Goal: Task Accomplishment & Management: Manage account settings

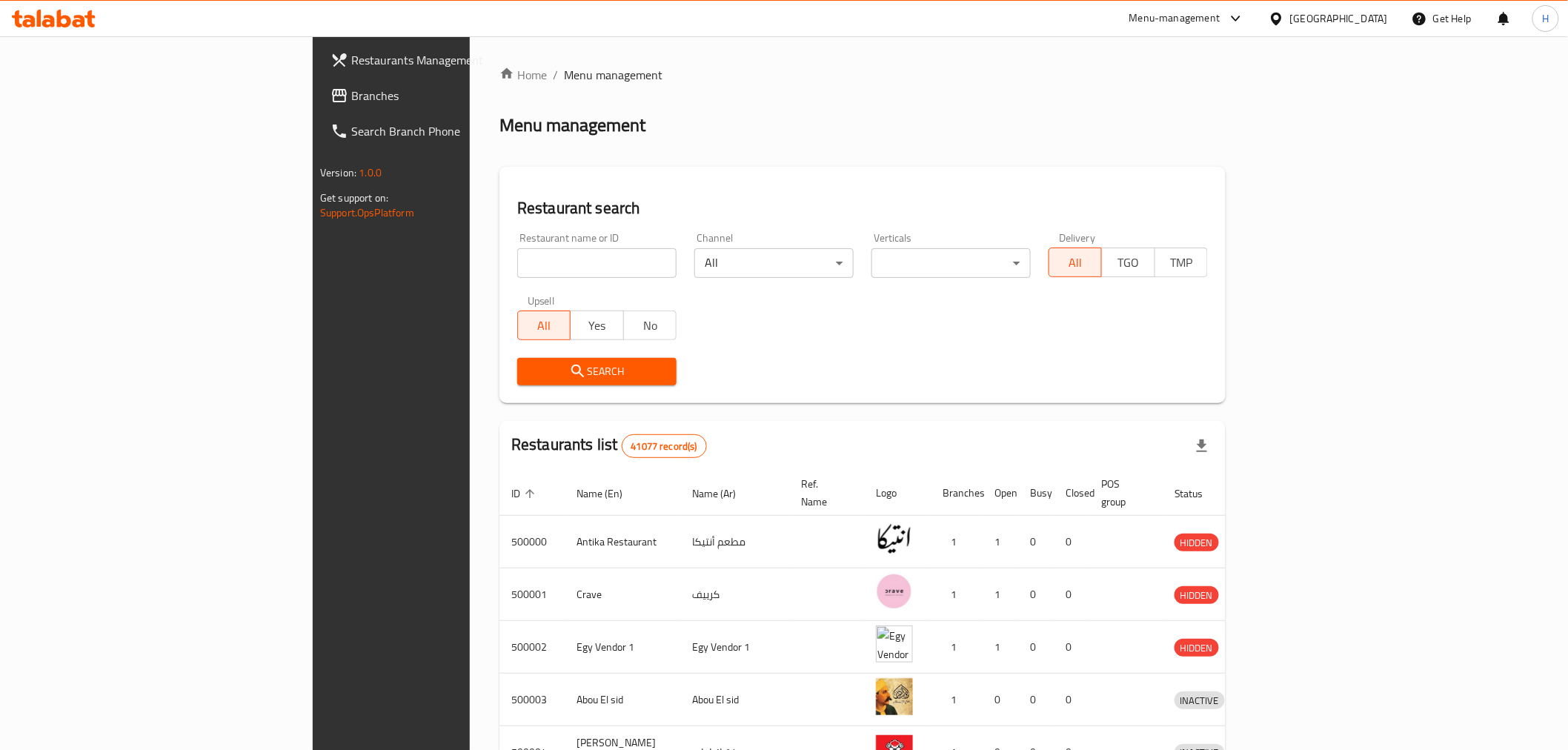
click at [351, 91] on span "Branches" at bounding box center [457, 95] width 212 height 17
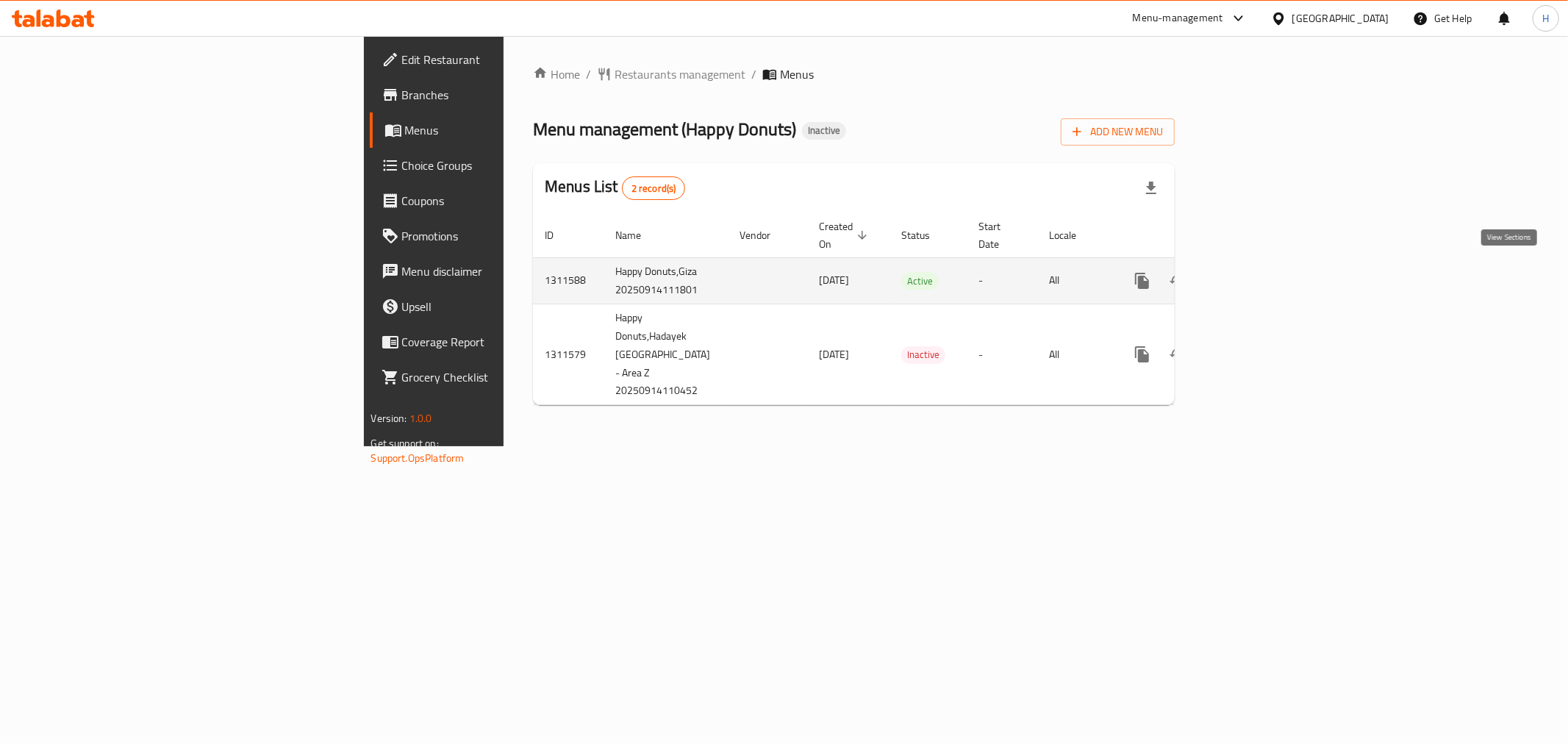
click at [1257, 272] on icon "enhanced table" at bounding box center [1248, 280] width 17 height 17
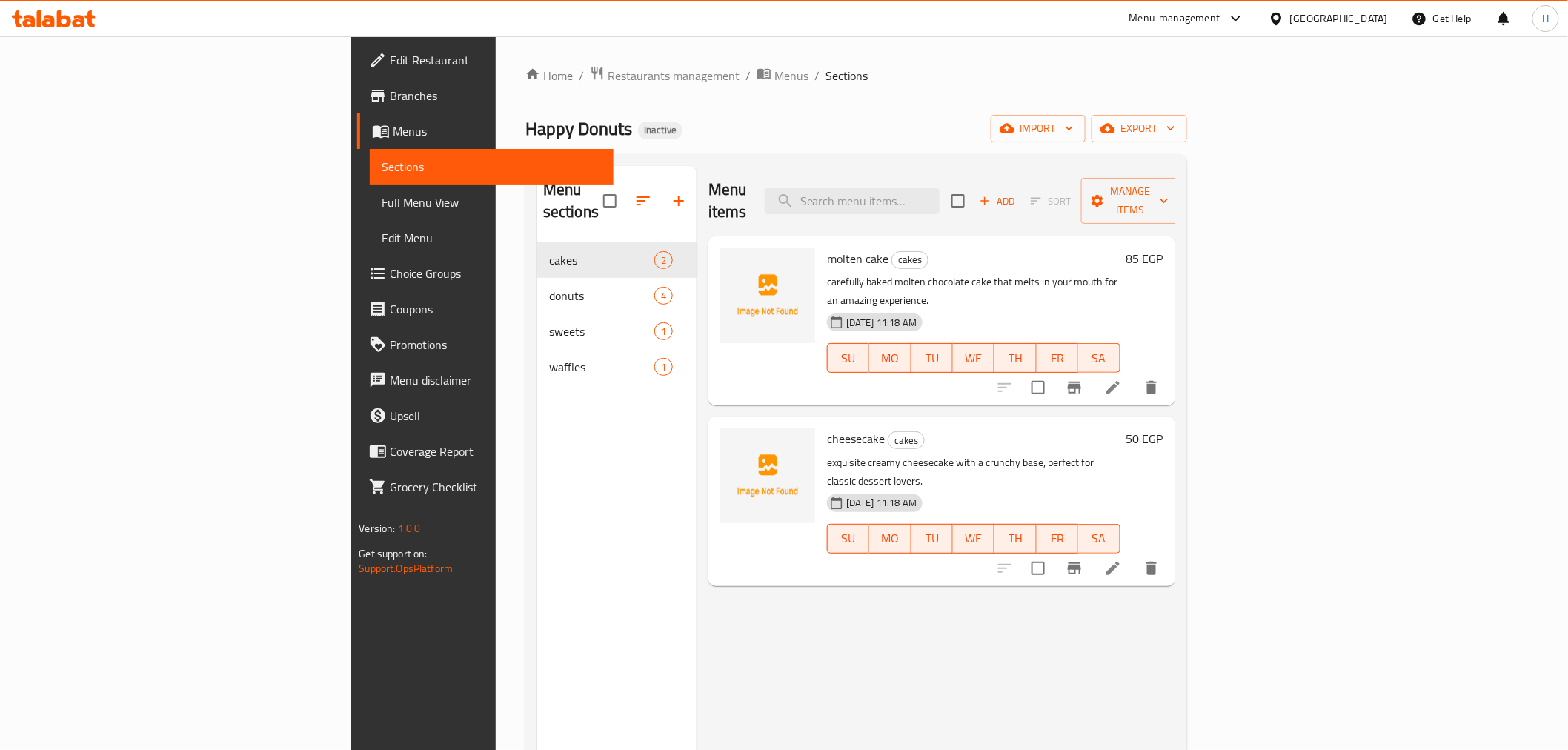
click at [1370, 9] on div "Egypt" at bounding box center [1329, 18] width 143 height 36
click at [1366, 22] on div "Egypt" at bounding box center [1339, 18] width 97 height 17
click at [1203, 239] on div "[GEOGRAPHIC_DATA]" at bounding box center [1228, 250] width 122 height 34
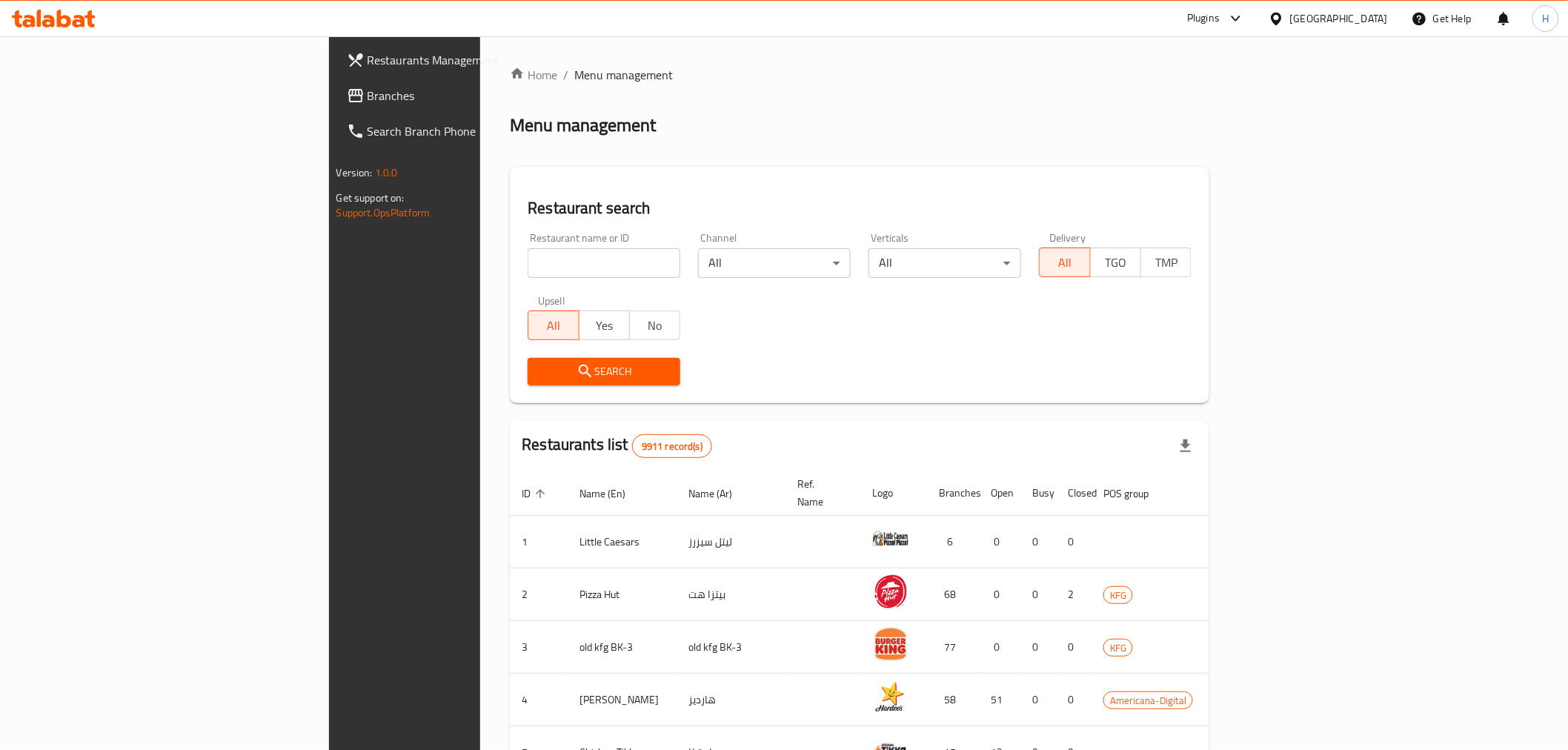
click at [367, 87] on span "Branches" at bounding box center [473, 95] width 212 height 17
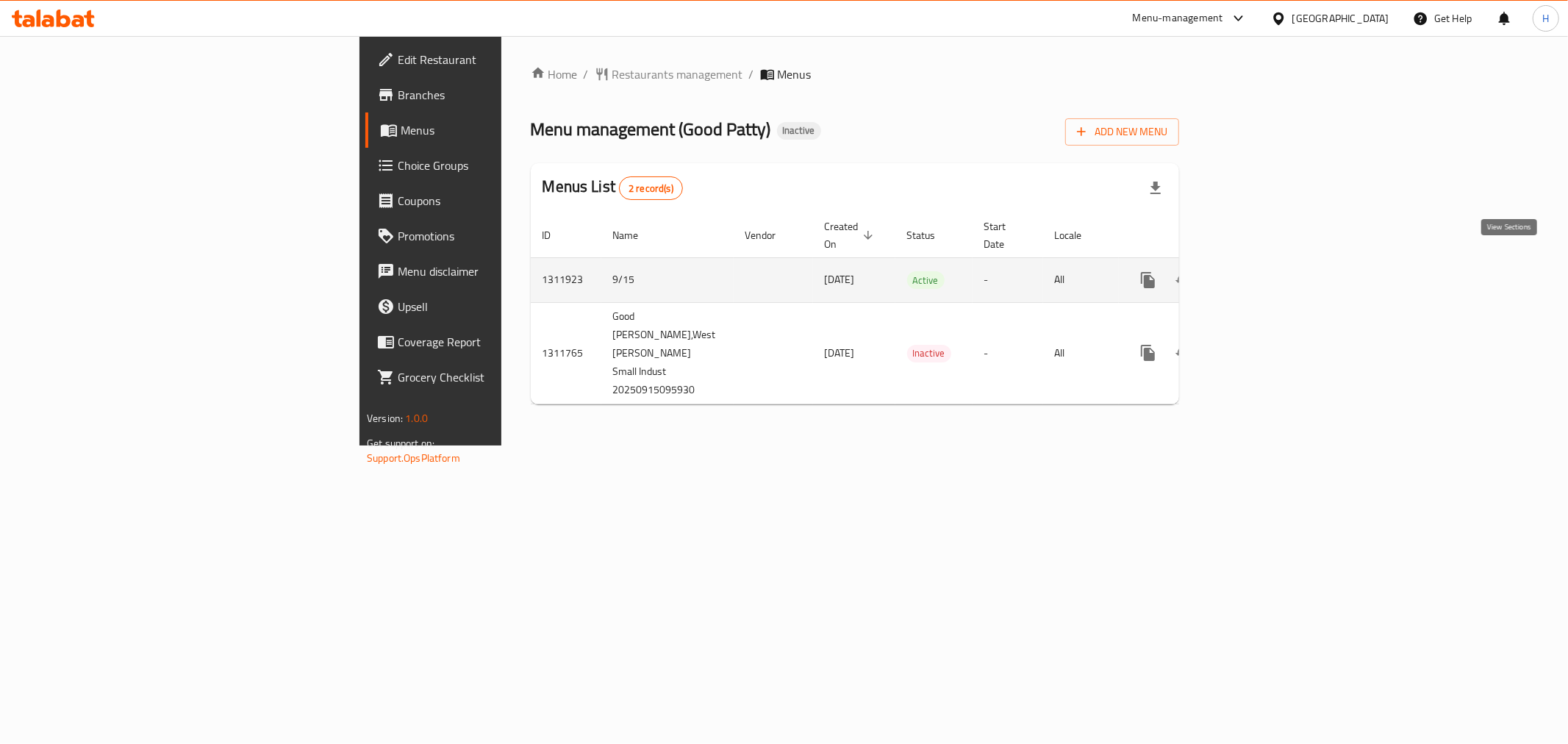
click at [1272, 263] on link "enhanced table" at bounding box center [1253, 280] width 36 height 36
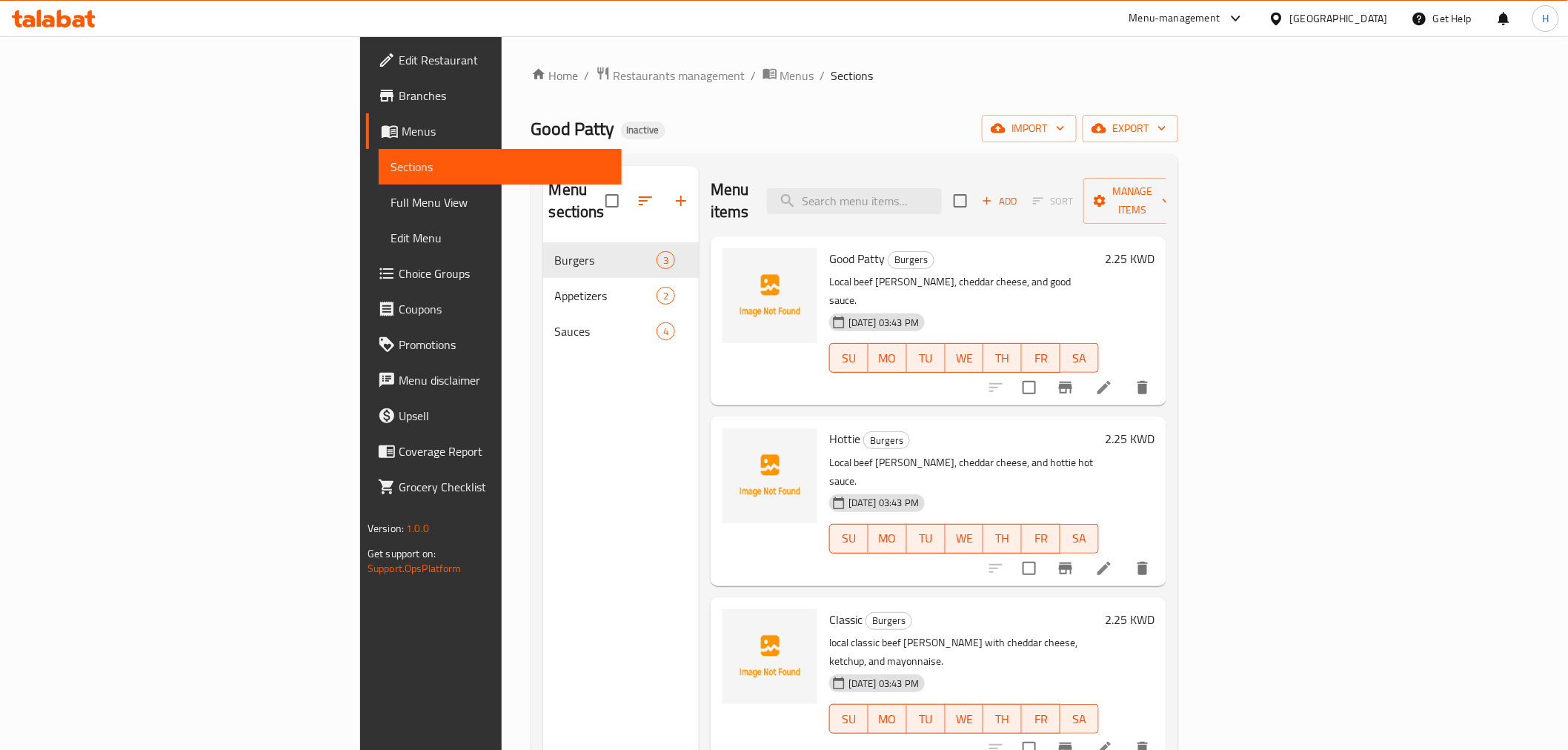
click at [399, 51] on span "Edit Restaurant" at bounding box center [505, 59] width 212 height 17
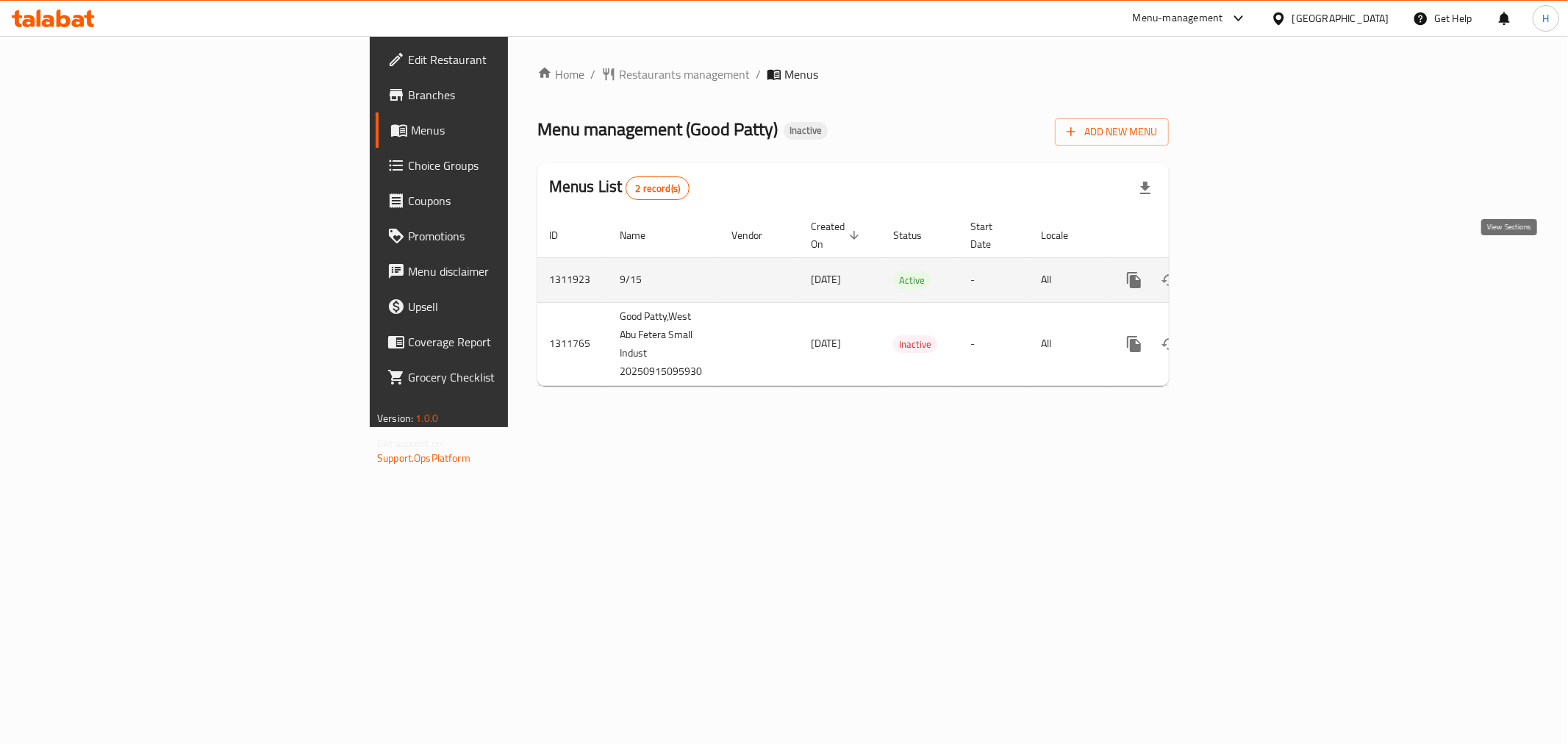
click at [1248, 271] on icon "enhanced table" at bounding box center [1239, 279] width 17 height 17
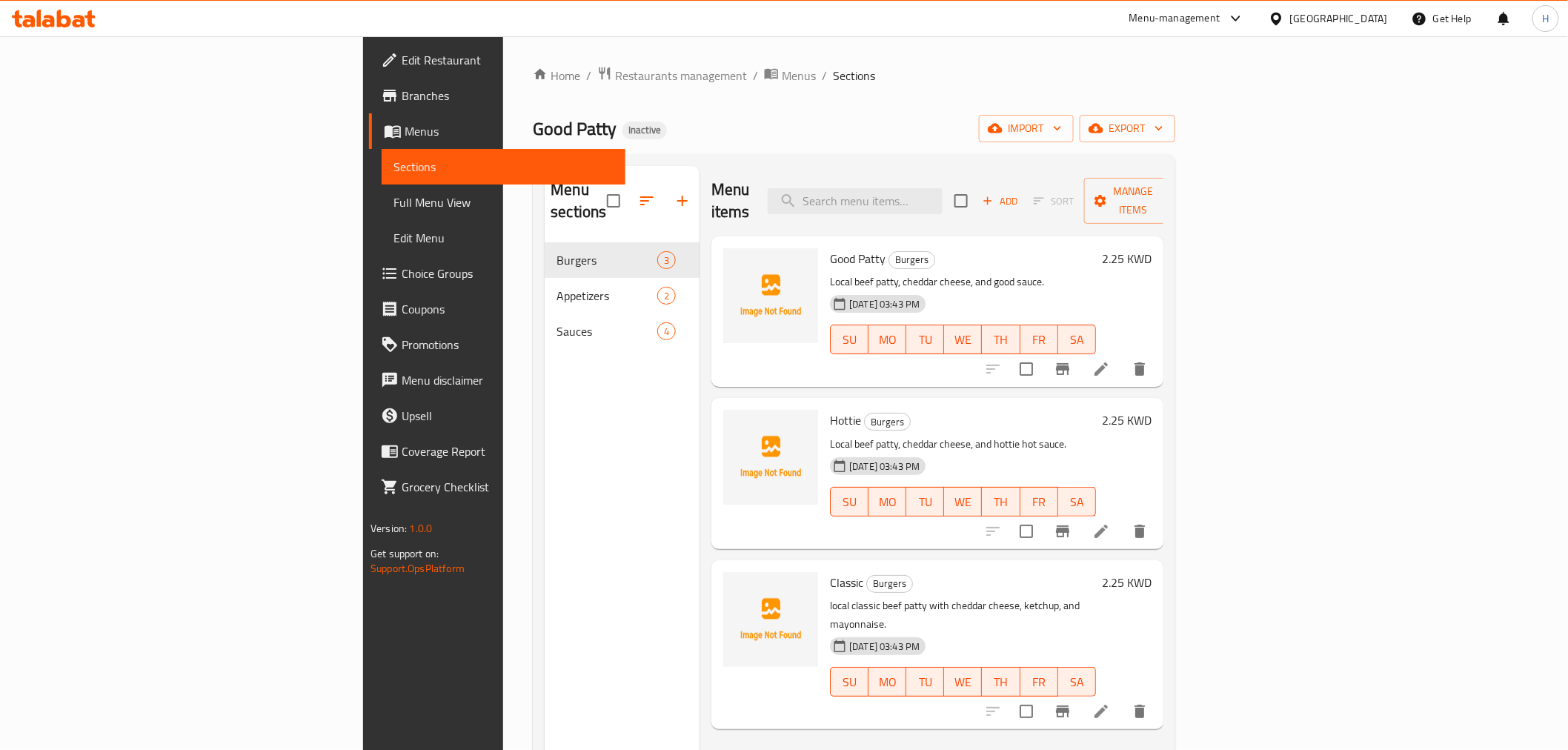
click at [381, 211] on link "Full Menu View" at bounding box center [503, 202] width 243 height 36
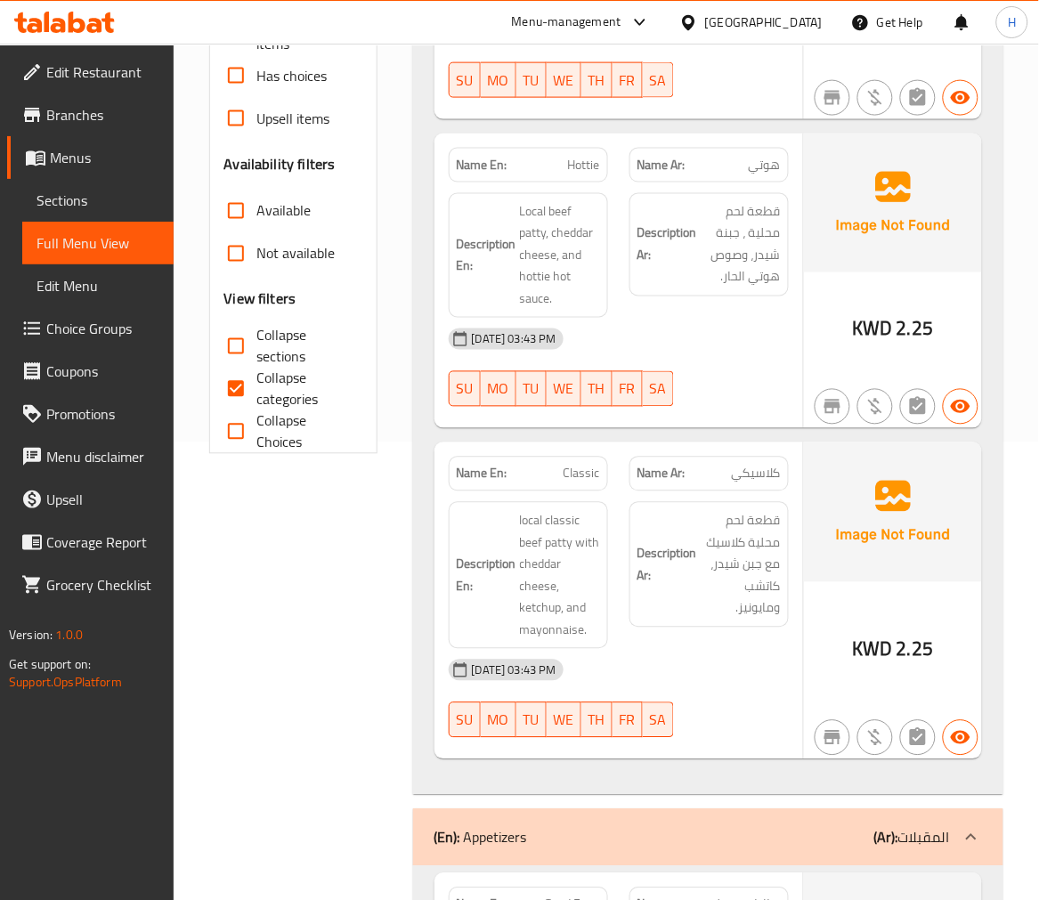
scroll to position [461, 0]
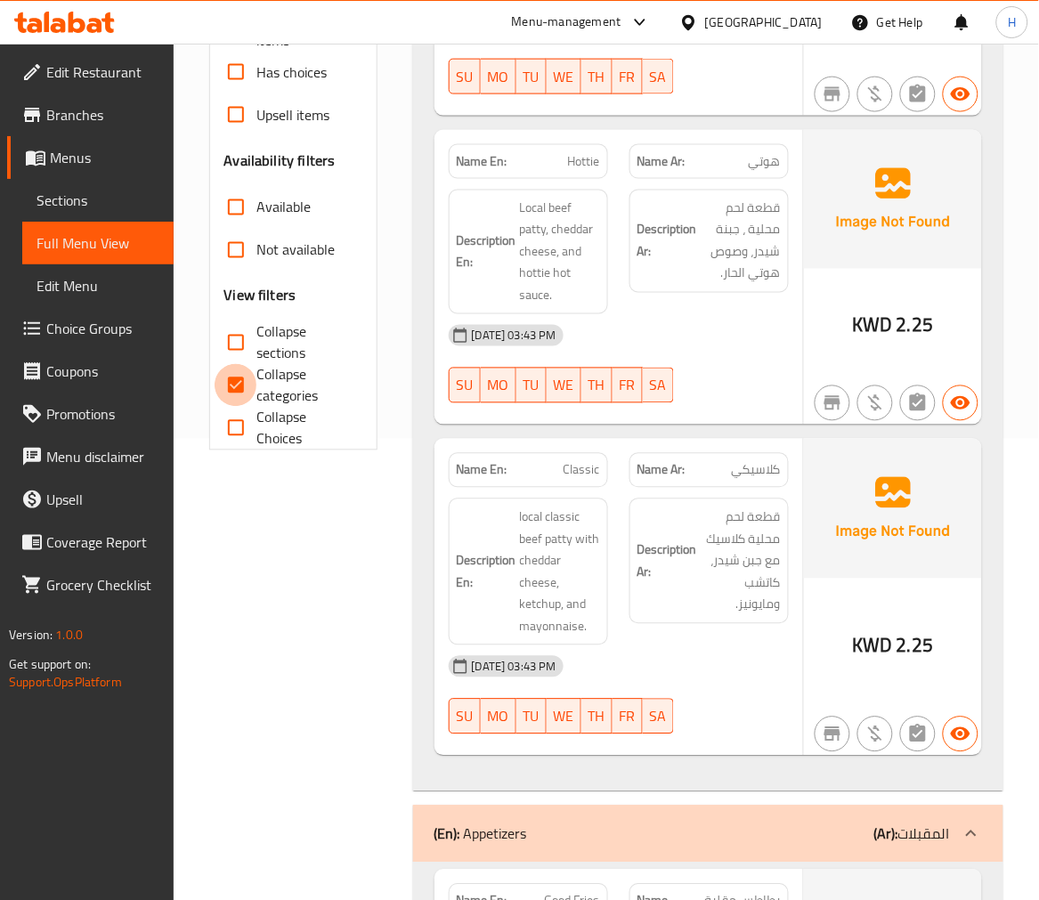
click at [246, 389] on input "Collapse categories" at bounding box center [236, 385] width 43 height 43
checkbox input "false"
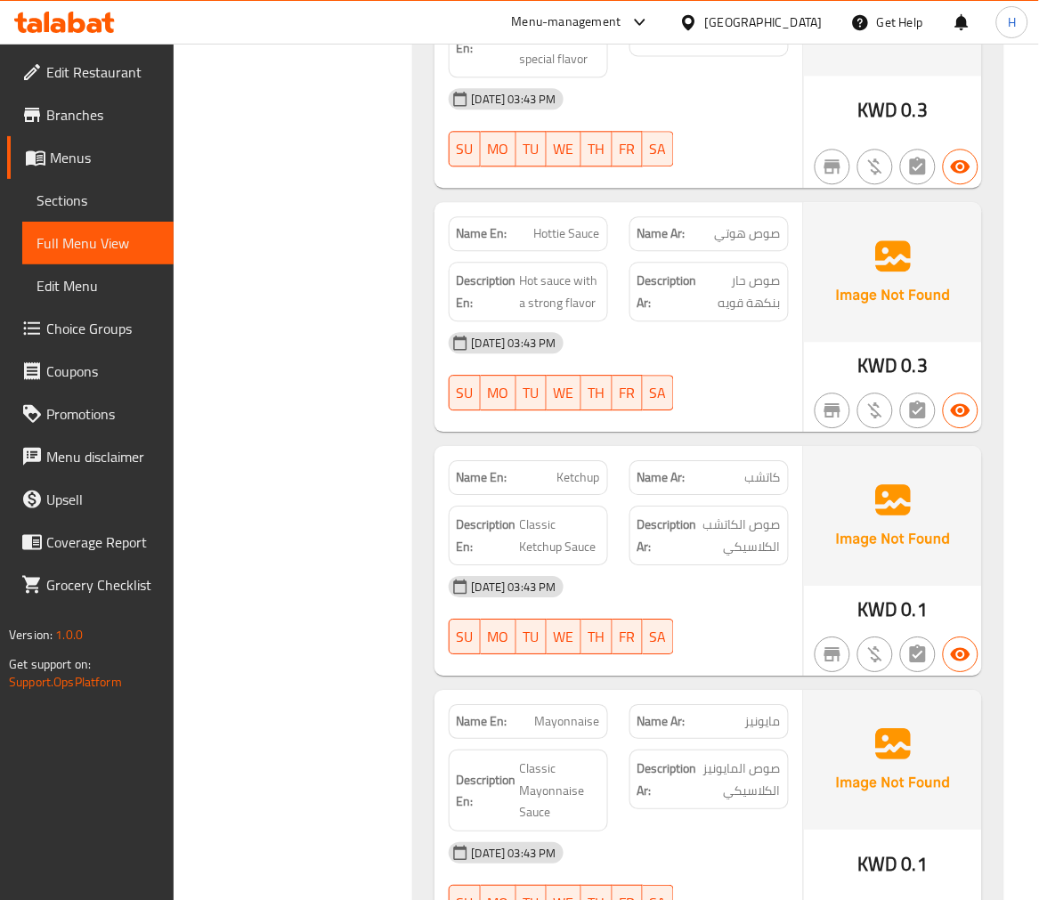
scroll to position [2224, 0]
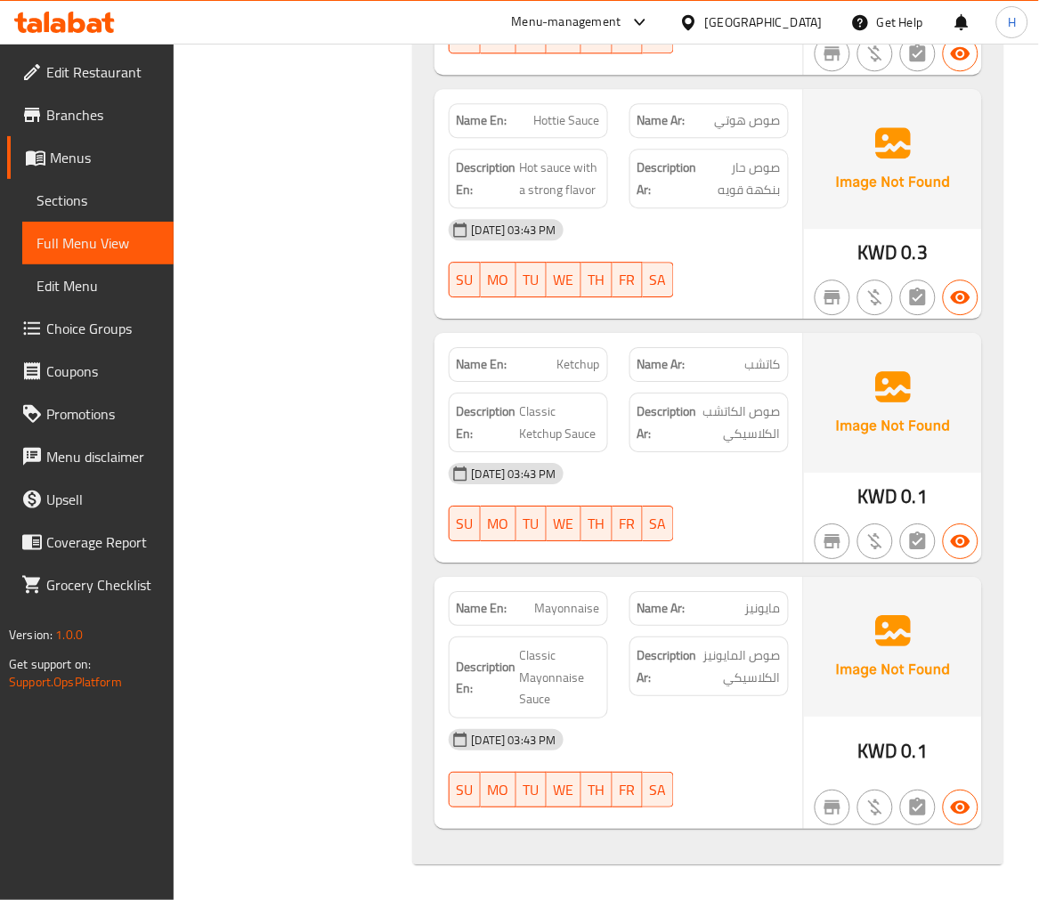
drag, startPoint x: 314, startPoint y: 677, endPoint x: 315, endPoint y: 668, distance: 8.9
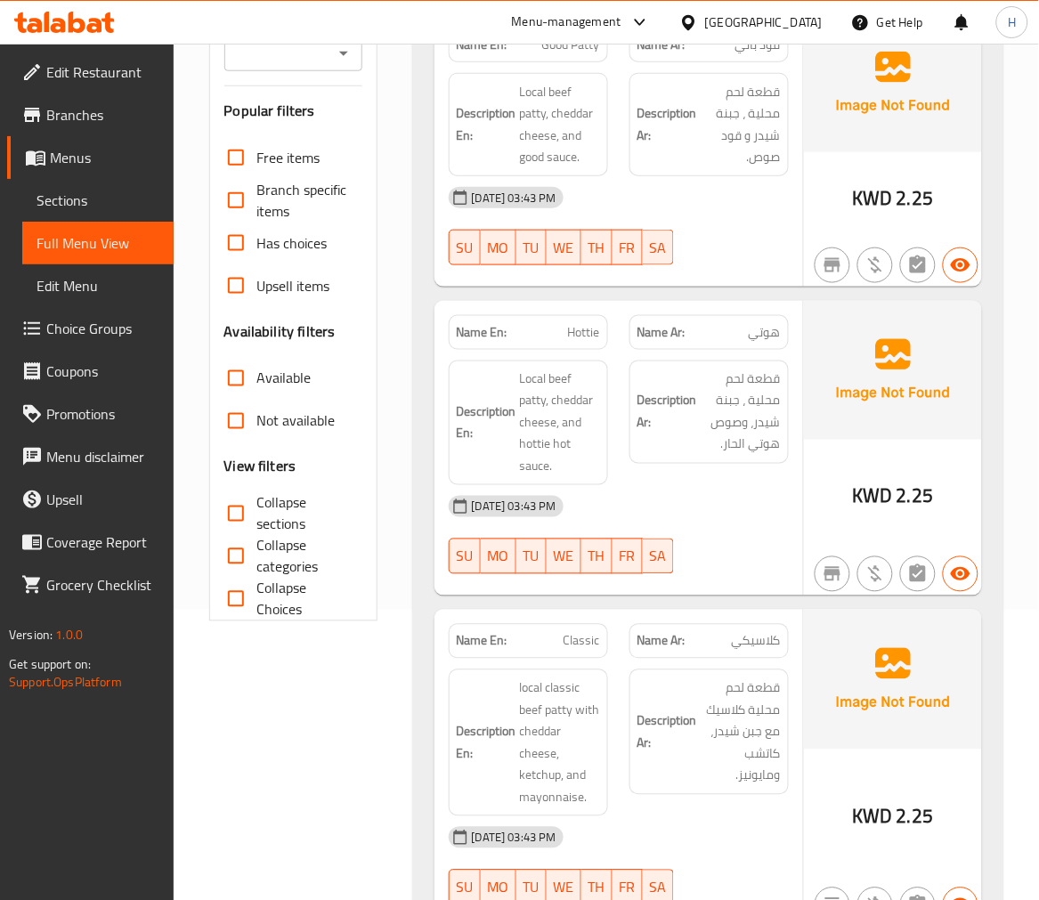
scroll to position [0, 0]
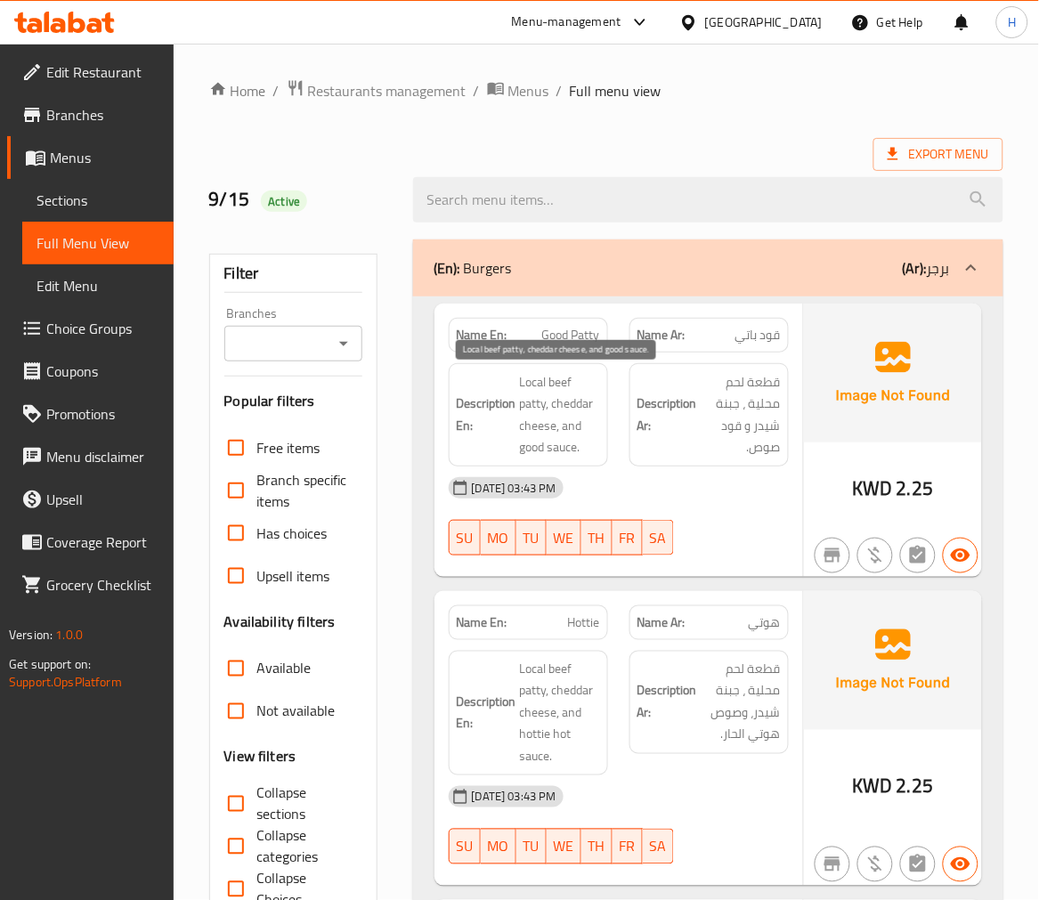
click at [563, 385] on span "Local beef patty, cheddar cheese, and good sauce." at bounding box center [560, 414] width 80 height 87
copy span "beef"
click at [732, 392] on span "قطعة لحم محلية ، جبنة شيدر و قود صوص." at bounding box center [741, 414] width 80 height 87
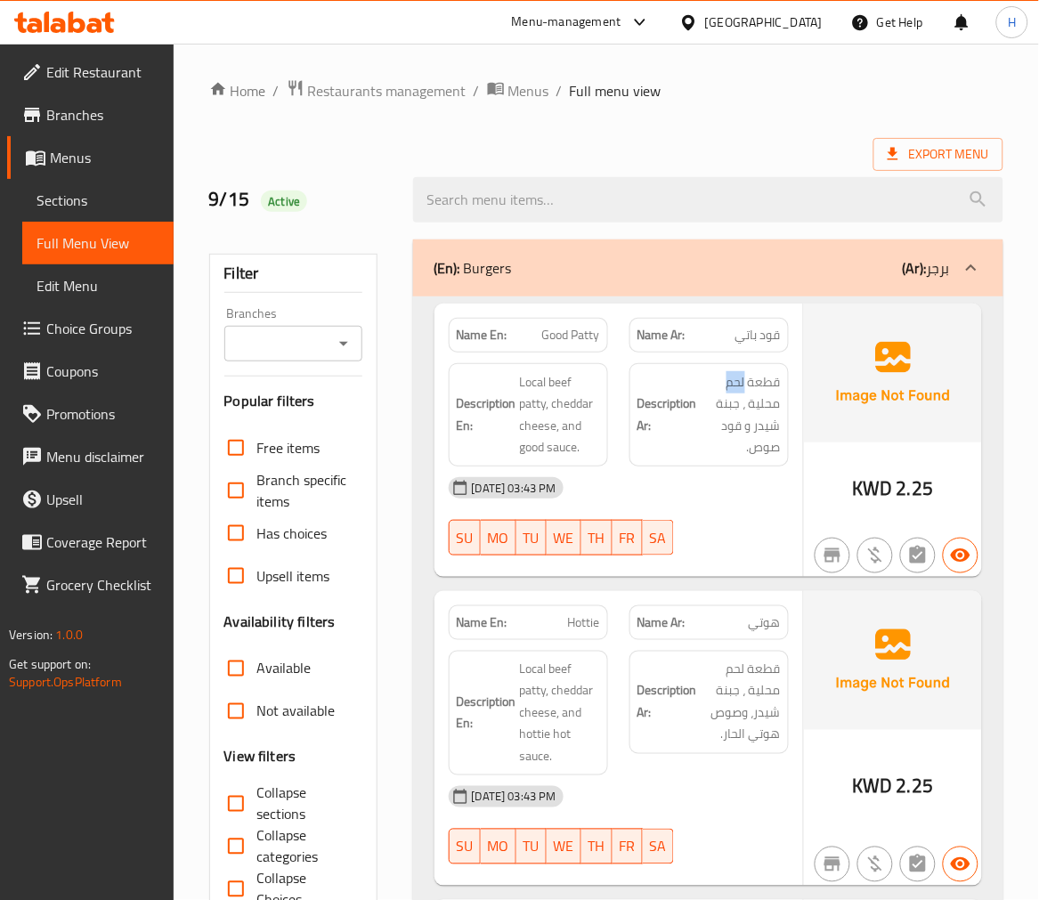
copy span "لحم"
click at [572, 331] on span "Good Patty" at bounding box center [571, 335] width 58 height 19
copy span "Good Patty"
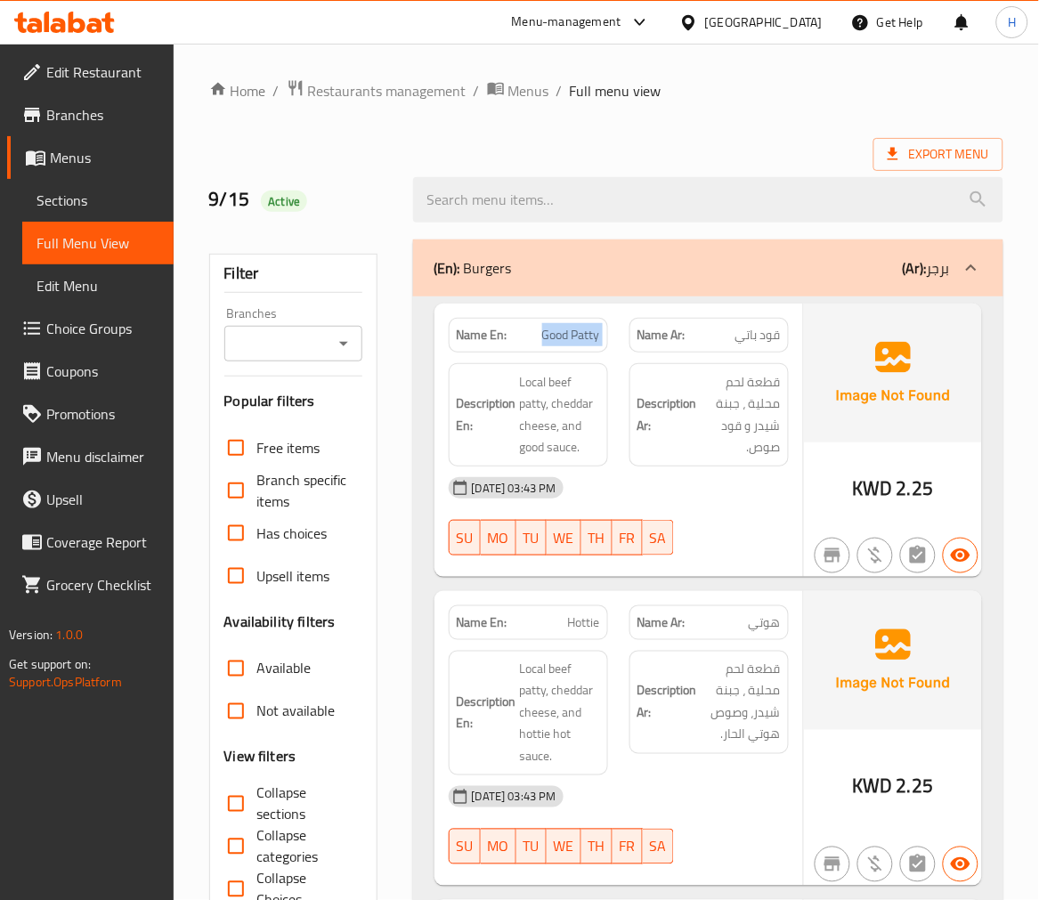
click at [418, 458] on div "Name En: Good Patty Name Ar: قود باتي Description En: Local beef patty, cheddar…" at bounding box center [708, 774] width 590 height 957
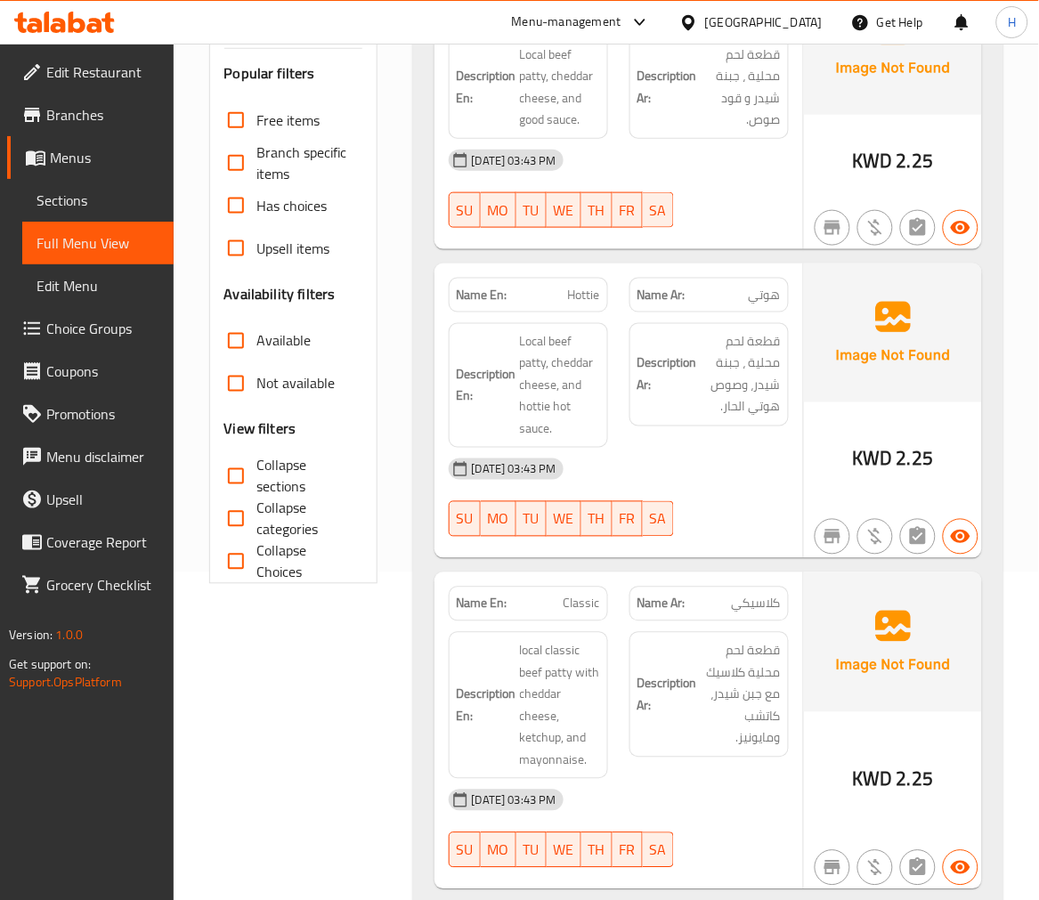
scroll to position [329, 0]
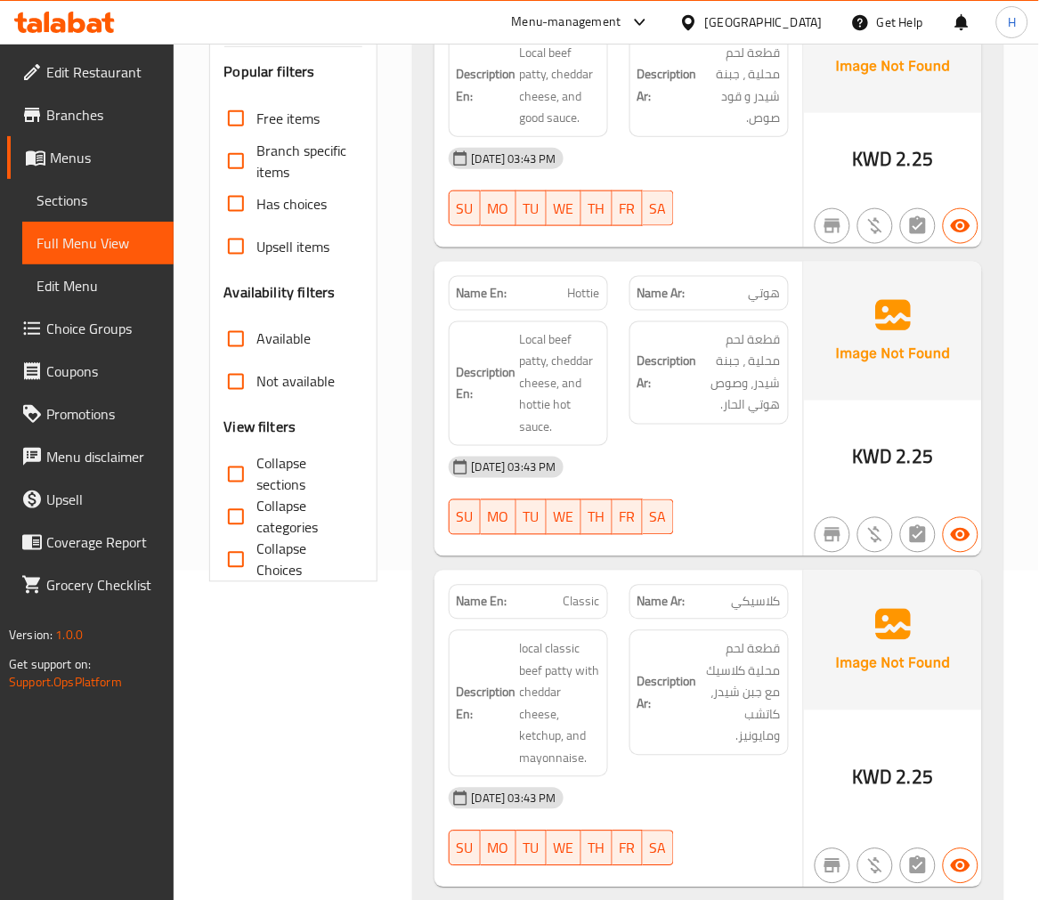
click at [590, 288] on span "Hottie" at bounding box center [584, 293] width 32 height 19
copy span "Hottie"
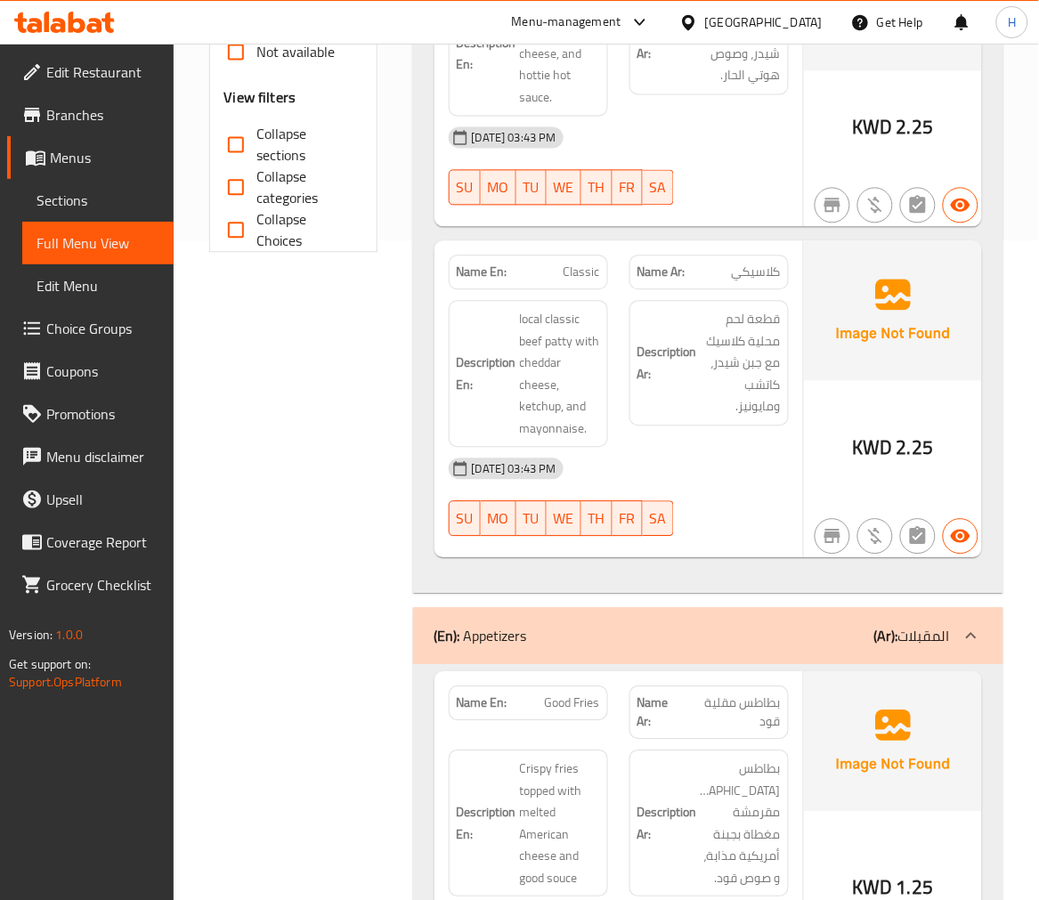
scroll to position [660, 0]
click at [595, 269] on span "Classic" at bounding box center [581, 272] width 36 height 19
copy span "Classic"
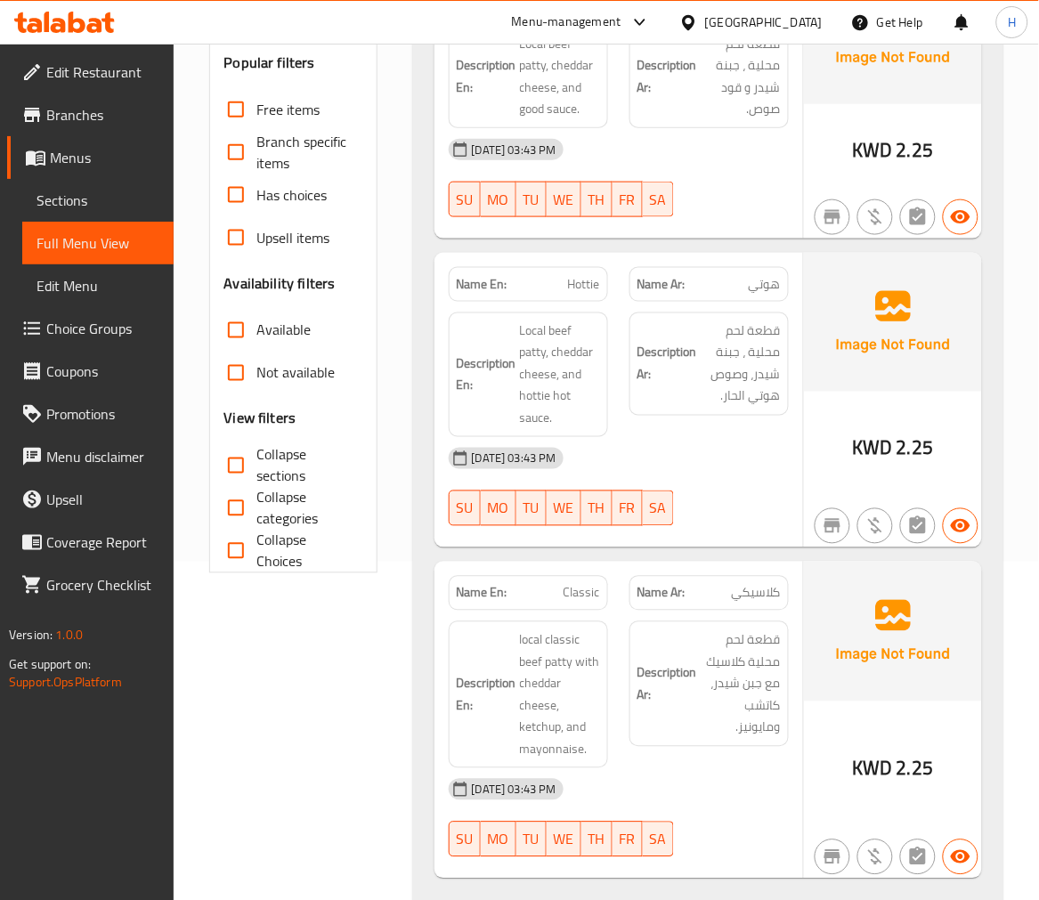
scroll to position [329, 0]
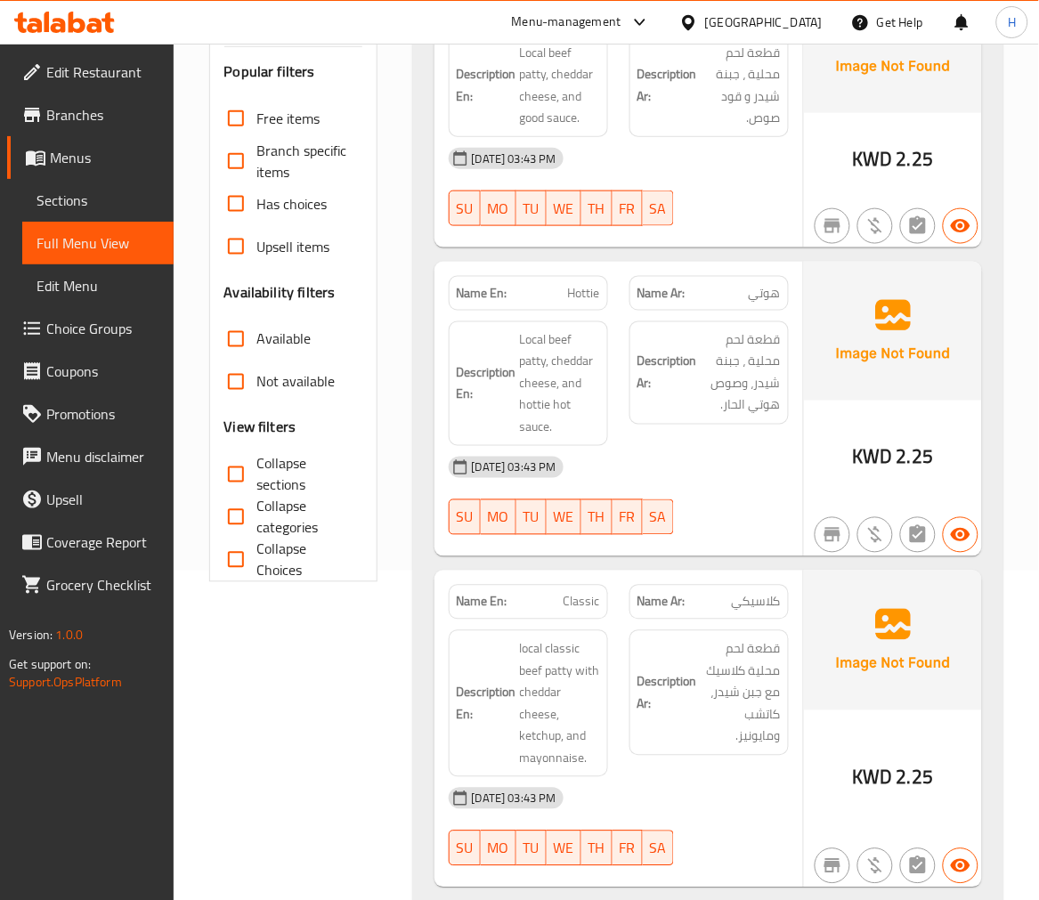
drag, startPoint x: 243, startPoint y: 475, endPoint x: 274, endPoint y: 468, distance: 32.0
click at [243, 475] on input "Collapse sections" at bounding box center [236, 474] width 43 height 43
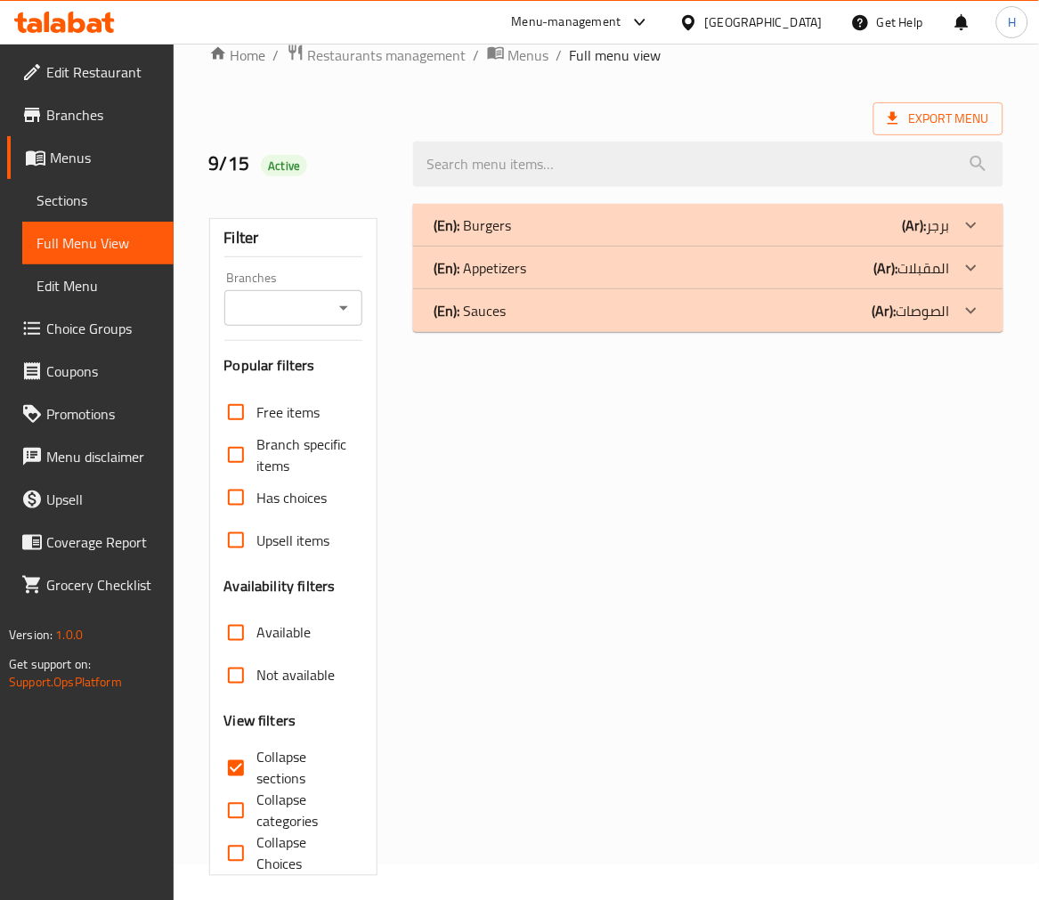
scroll to position [47, 0]
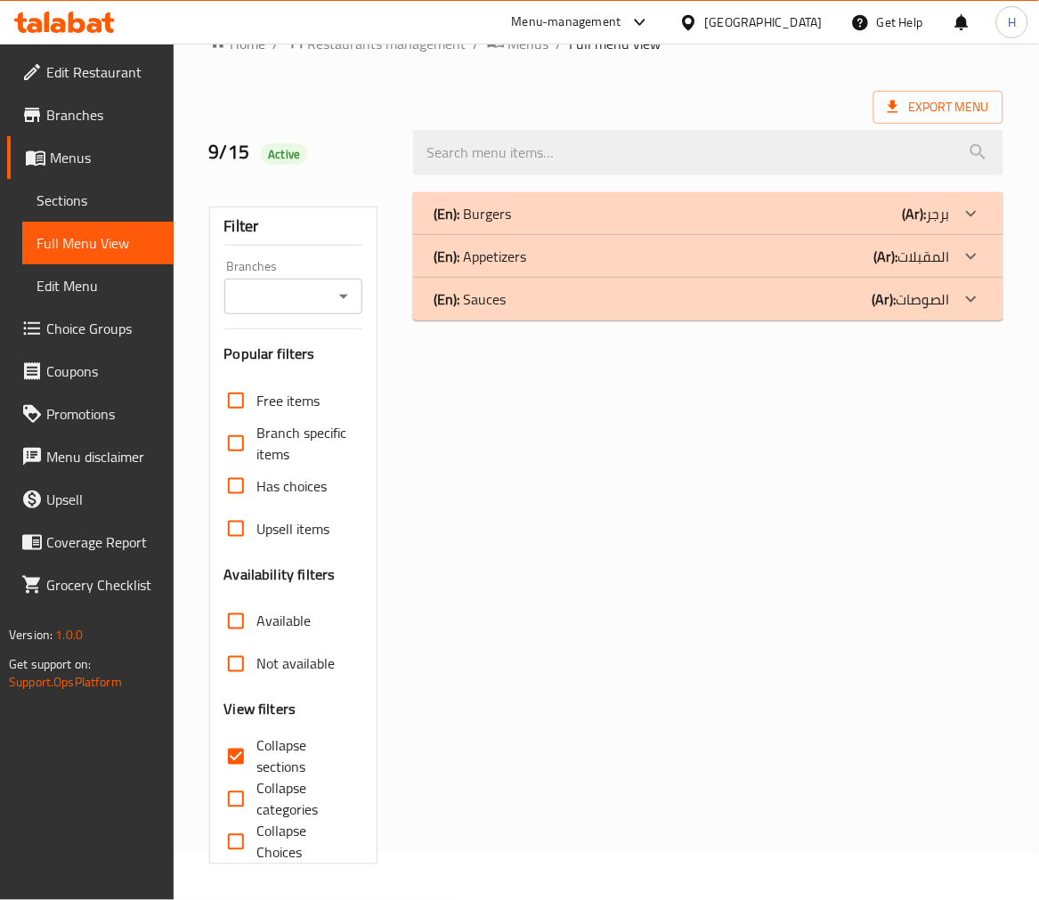
click at [245, 754] on input "Collapse sections" at bounding box center [236, 756] width 43 height 43
checkbox input "false"
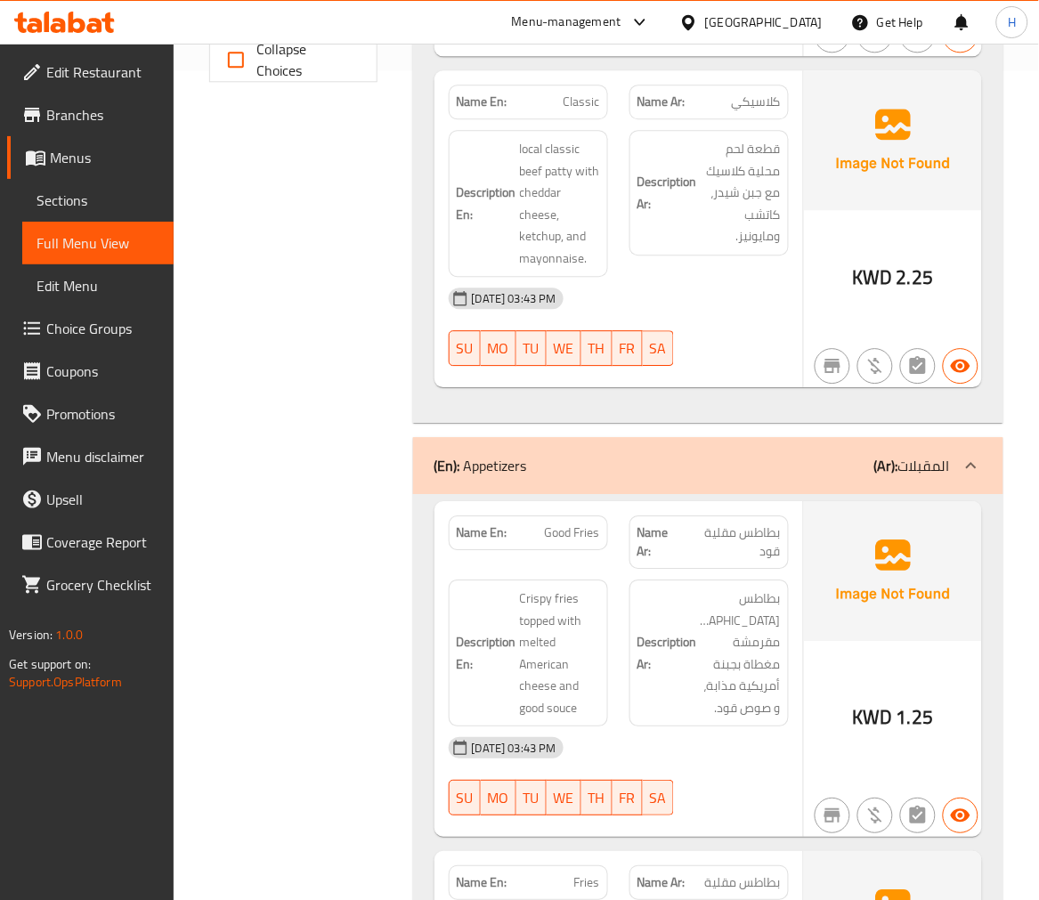
scroll to position [838, 0]
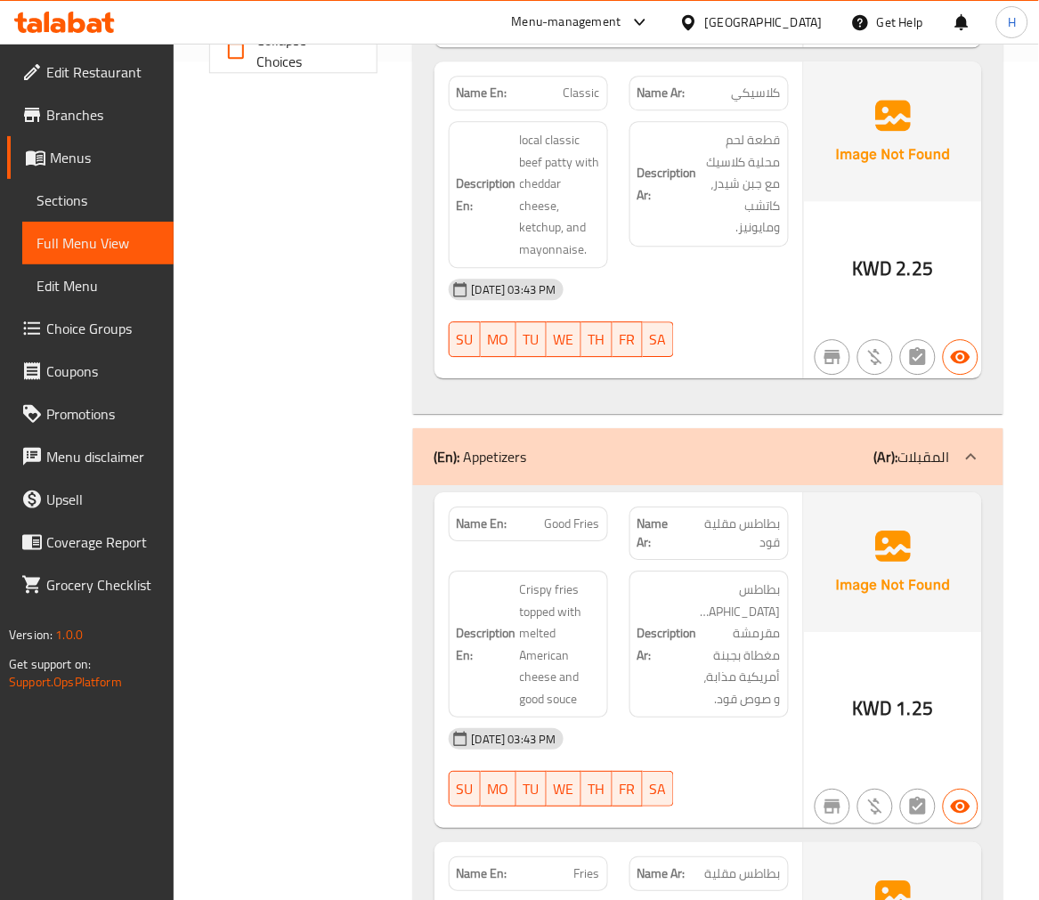
click at [265, 476] on div "Filter Branches Branches Popular filters Free items Branch specific items Has c…" at bounding box center [300, 824] width 204 height 2869
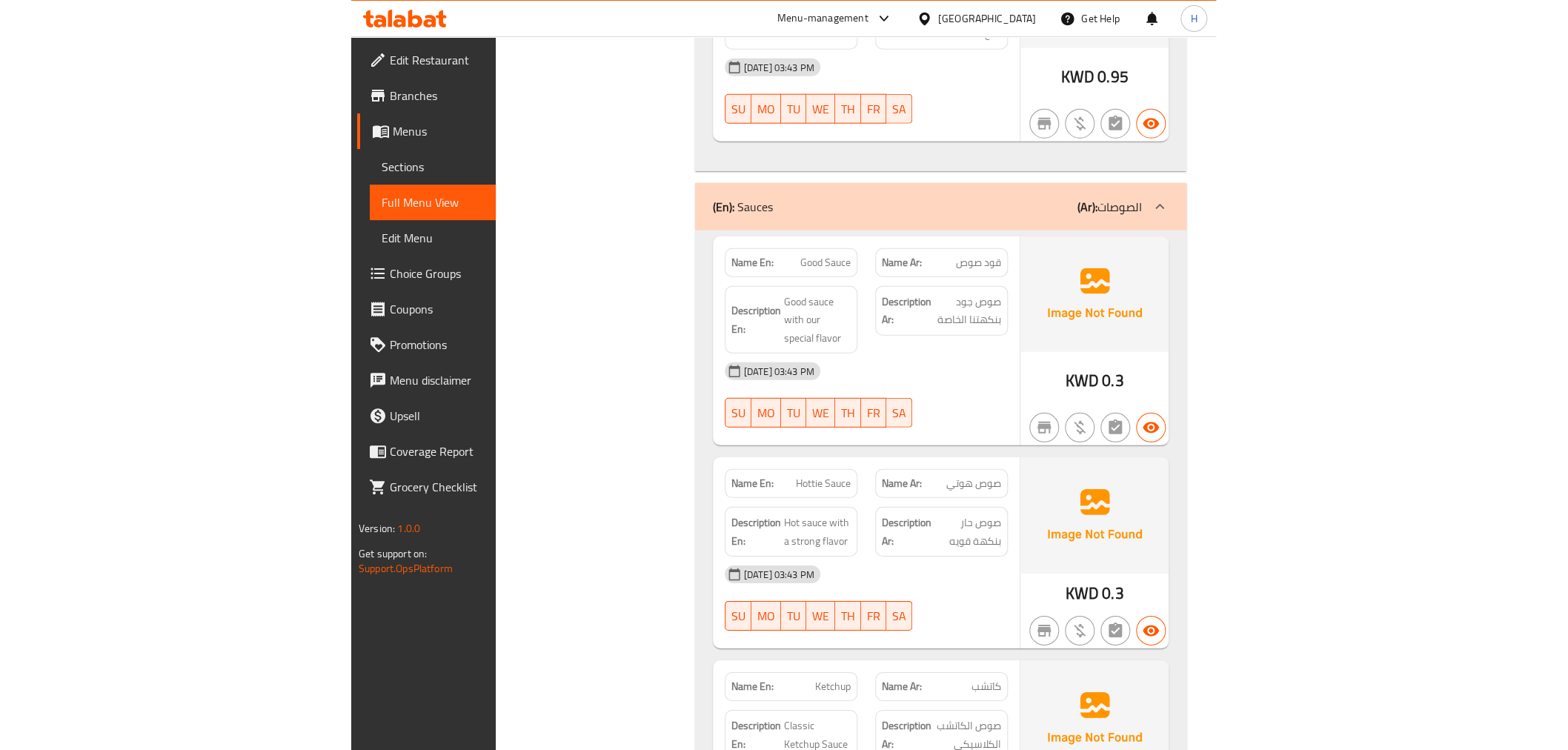
scroll to position [1420, 0]
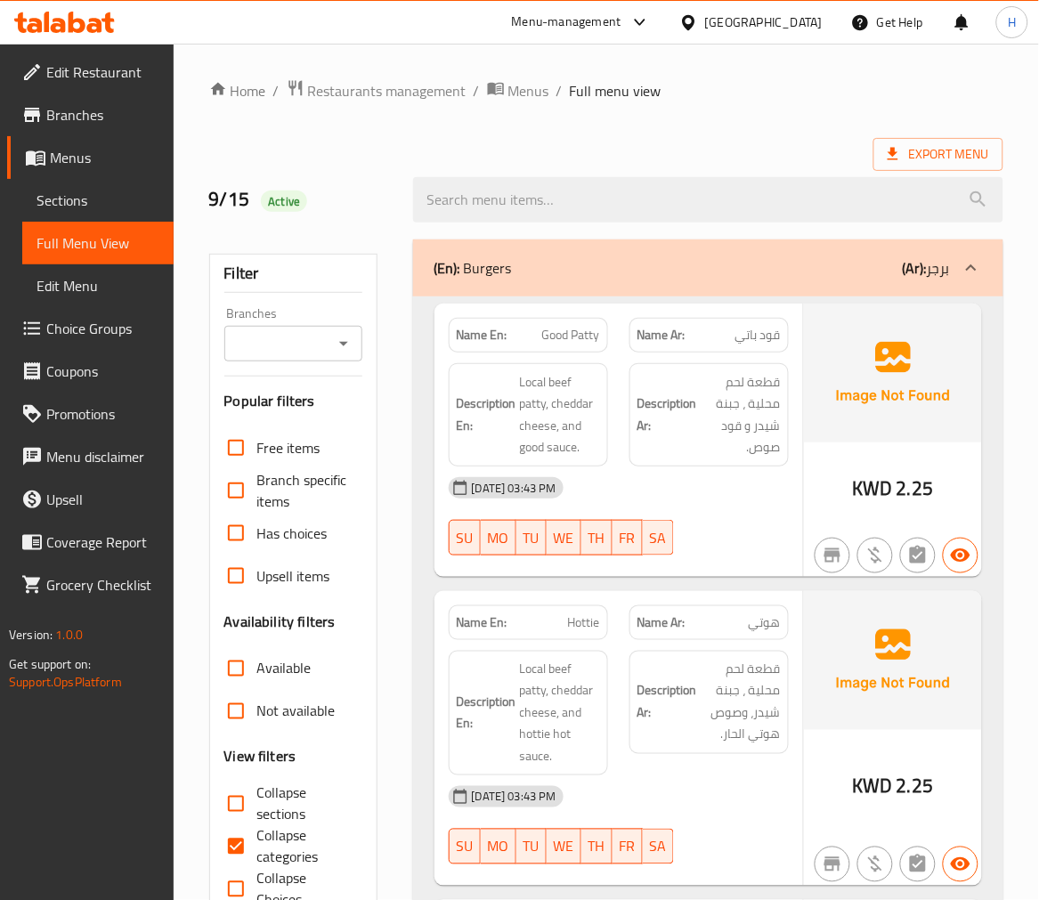
click at [71, 202] on span "Sections" at bounding box center [97, 200] width 123 height 21
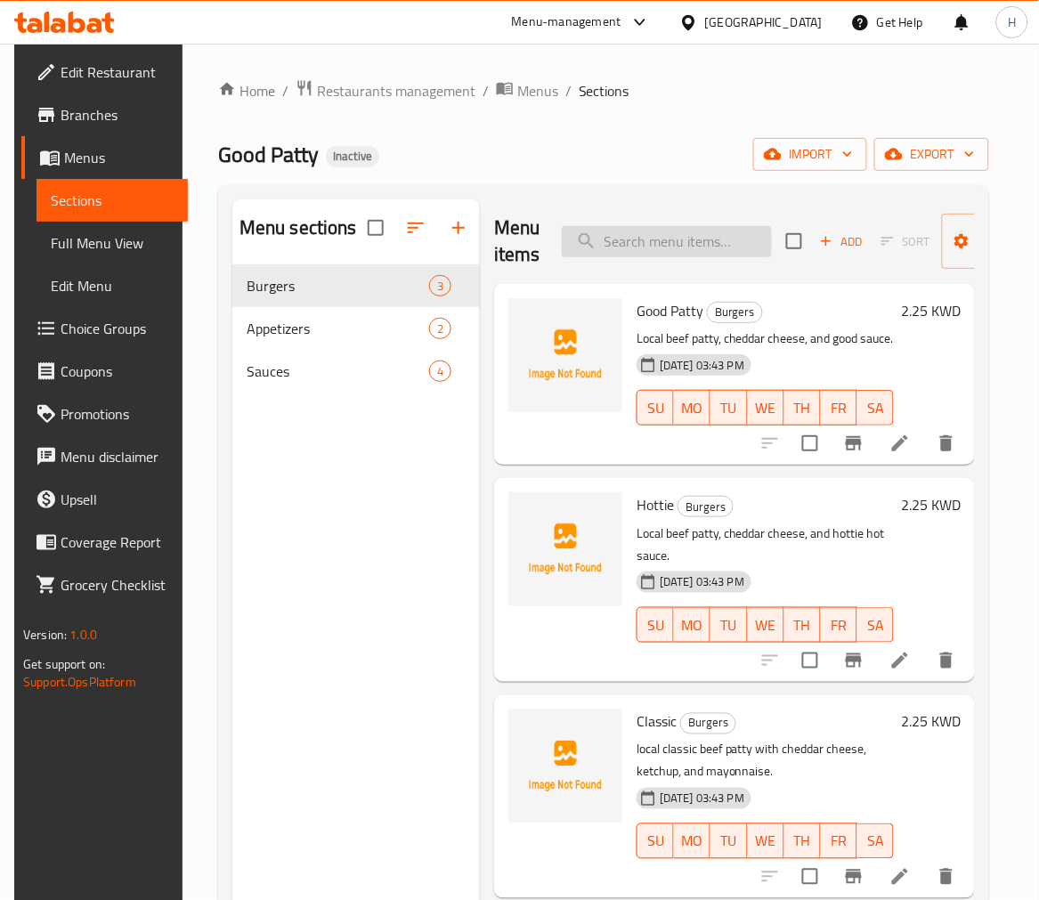
click at [712, 243] on input "search" at bounding box center [667, 241] width 210 height 31
paste input "Good Patty"
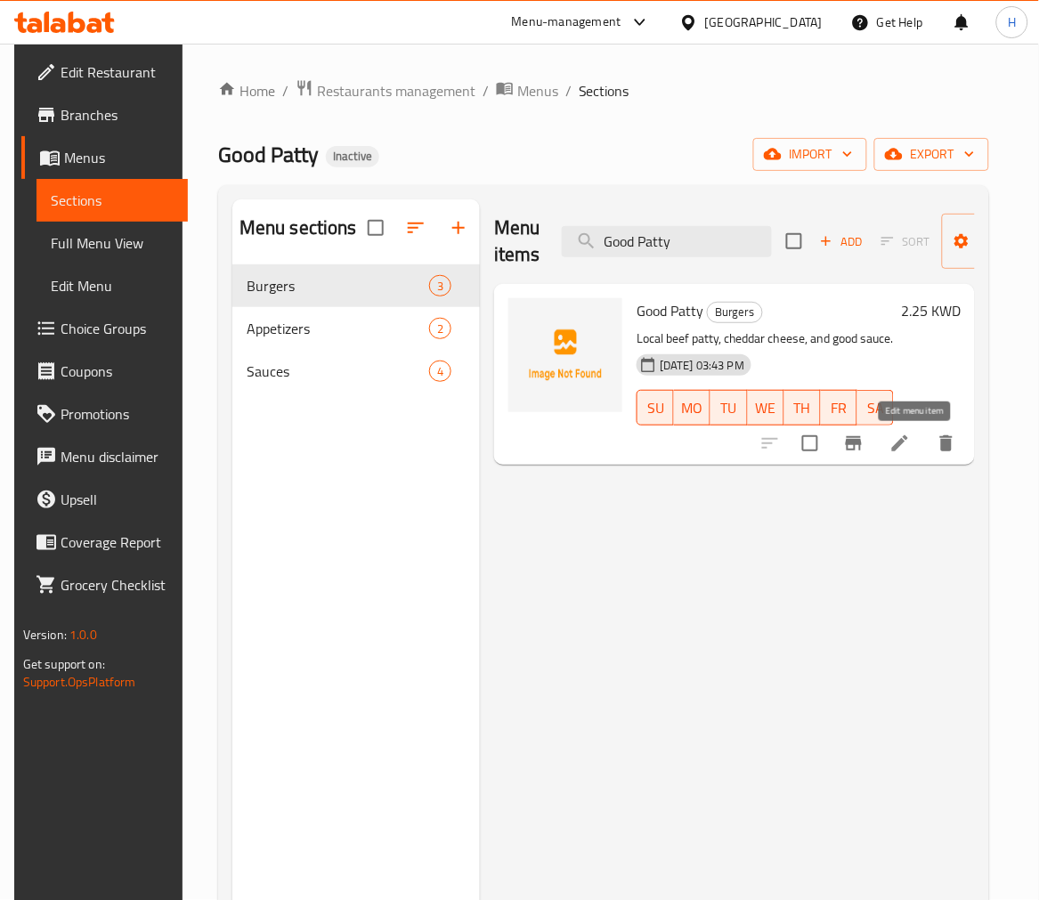
type input "Good Patty"
click at [909, 433] on icon at bounding box center [899, 443] width 21 height 21
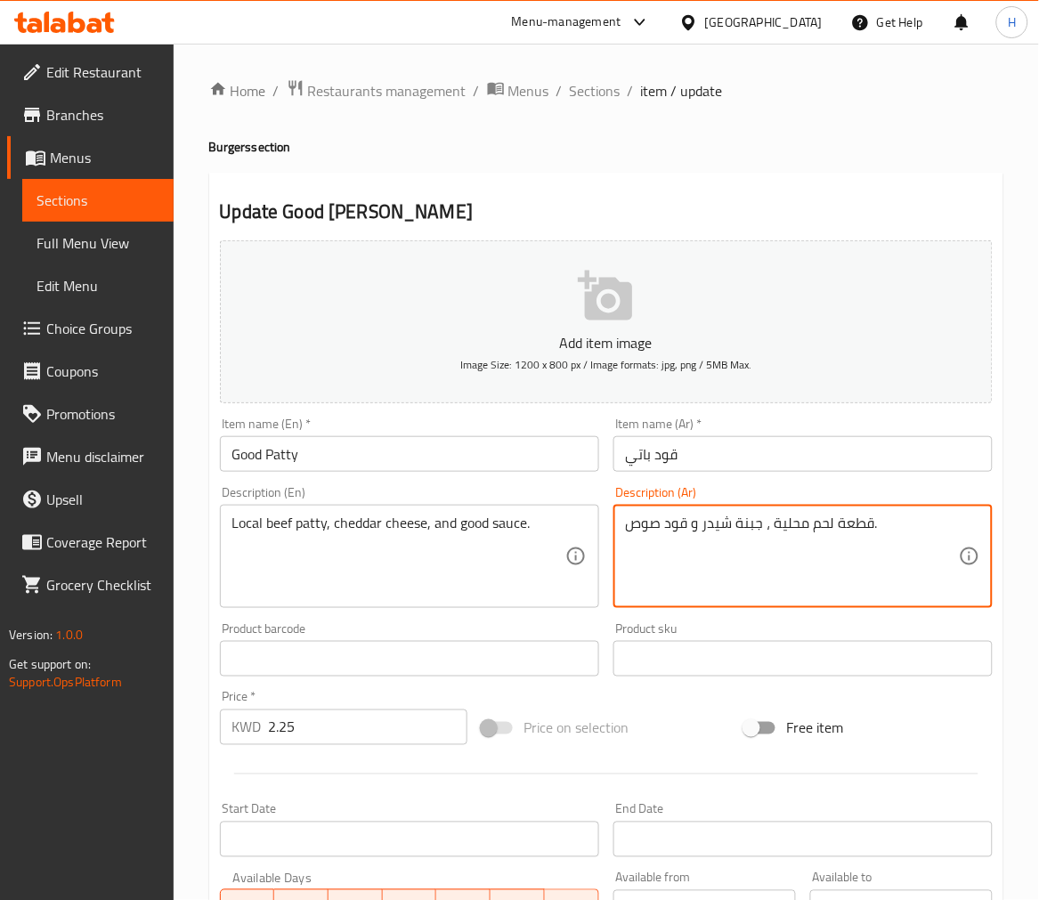
click at [281, 525] on textarea "Local beef patty, cheddar cheese, and good sauce." at bounding box center [398, 556] width 333 height 85
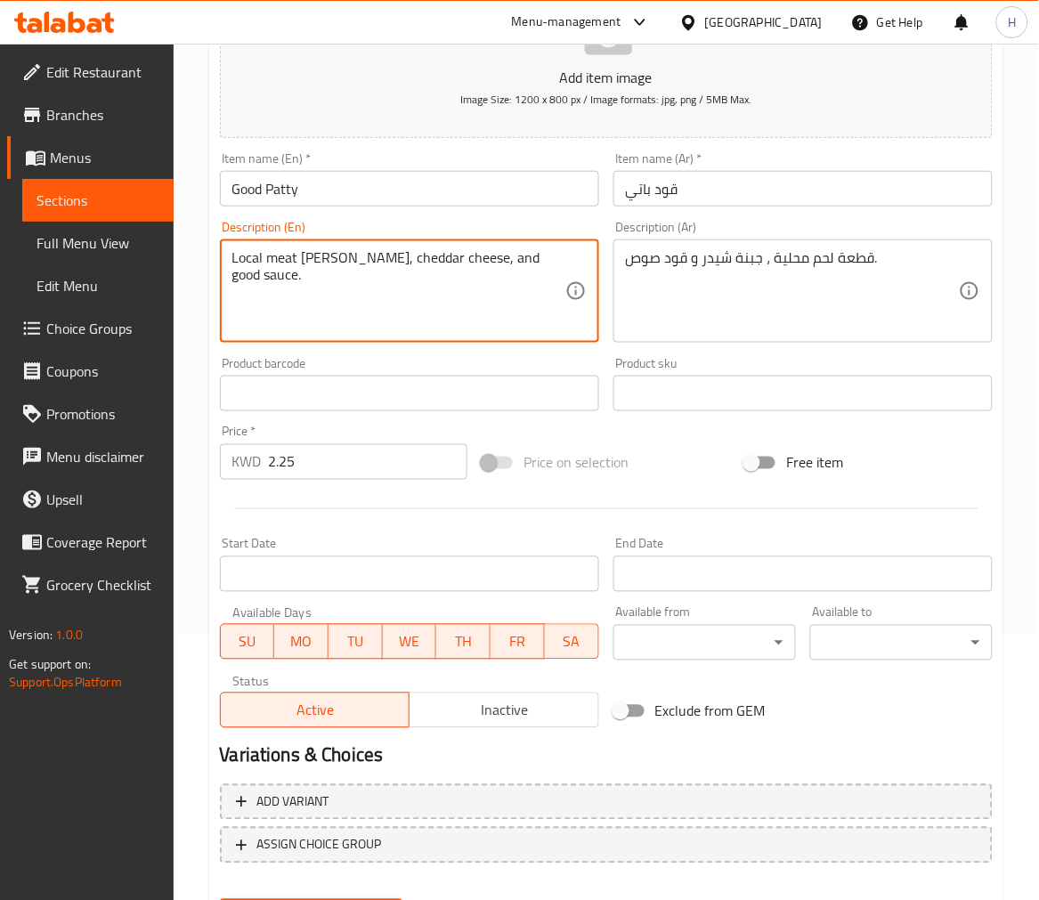
scroll to position [354, 0]
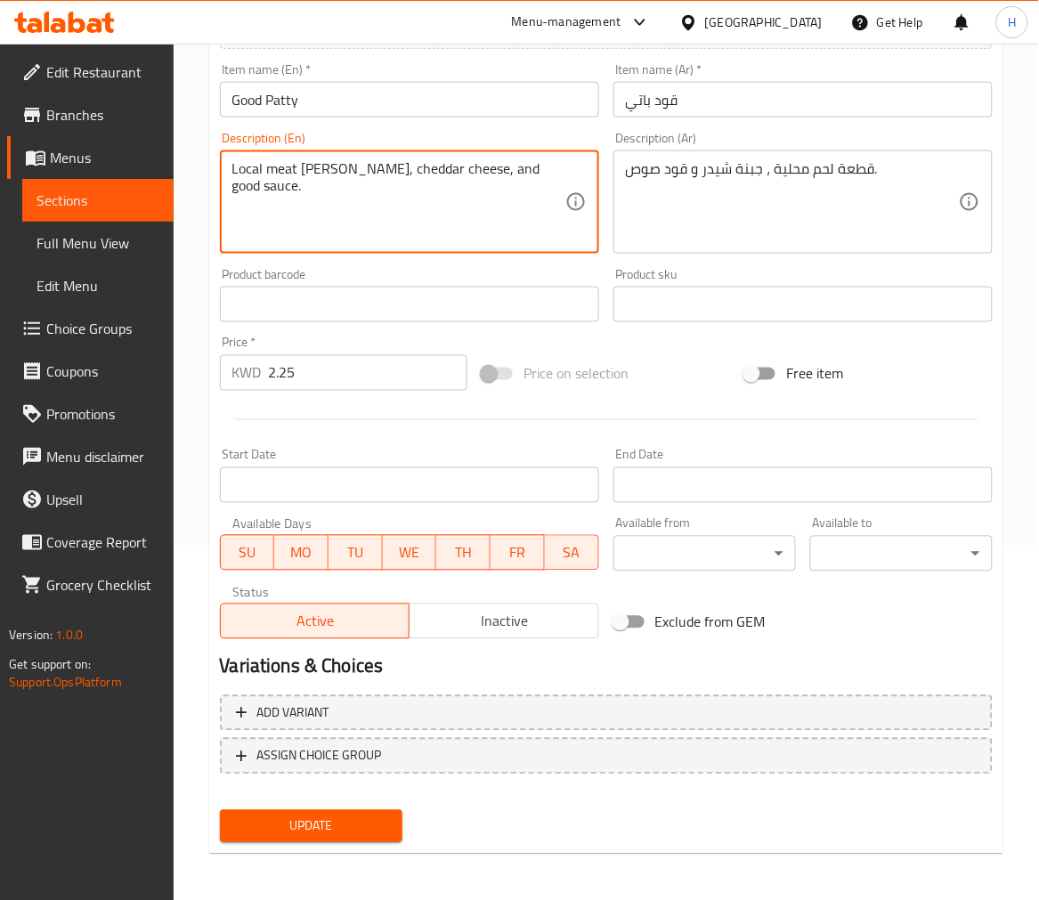
type textarea "Local meat patty, cheddar cheese, and good sauce."
click at [347, 819] on span "Update" at bounding box center [311, 826] width 154 height 22
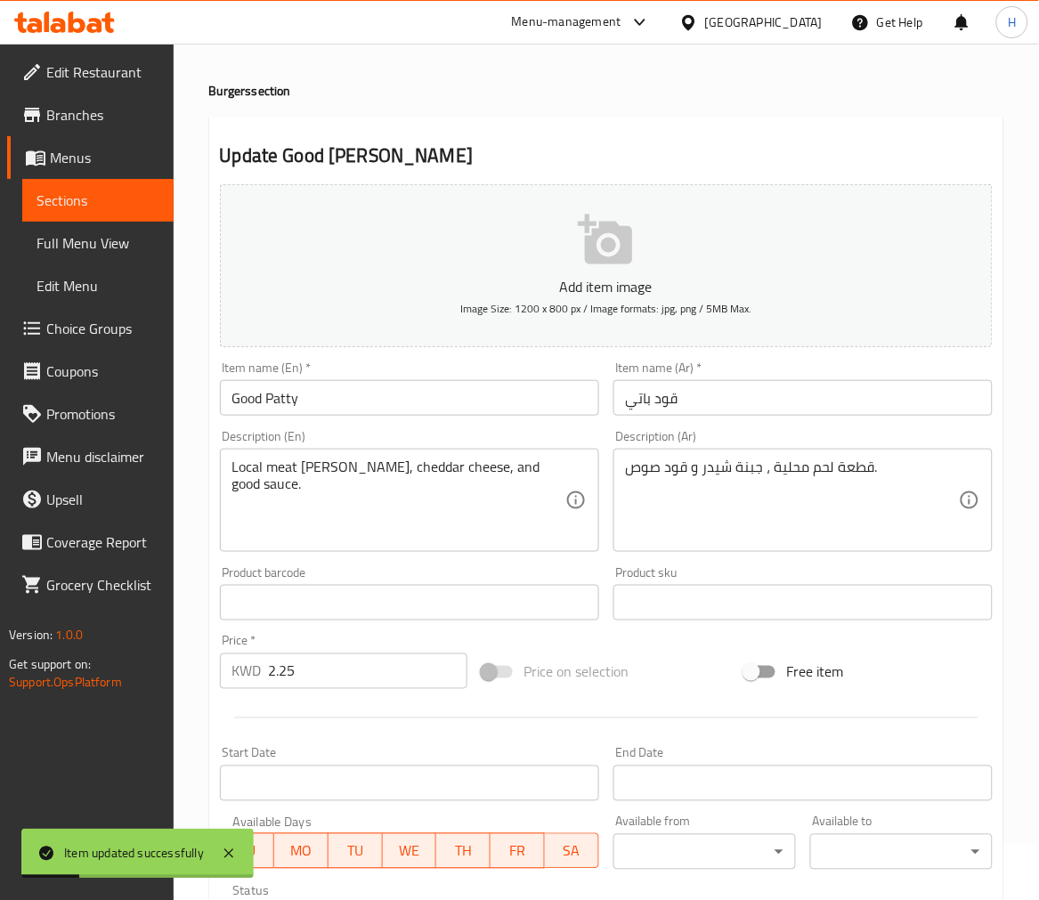
scroll to position [0, 0]
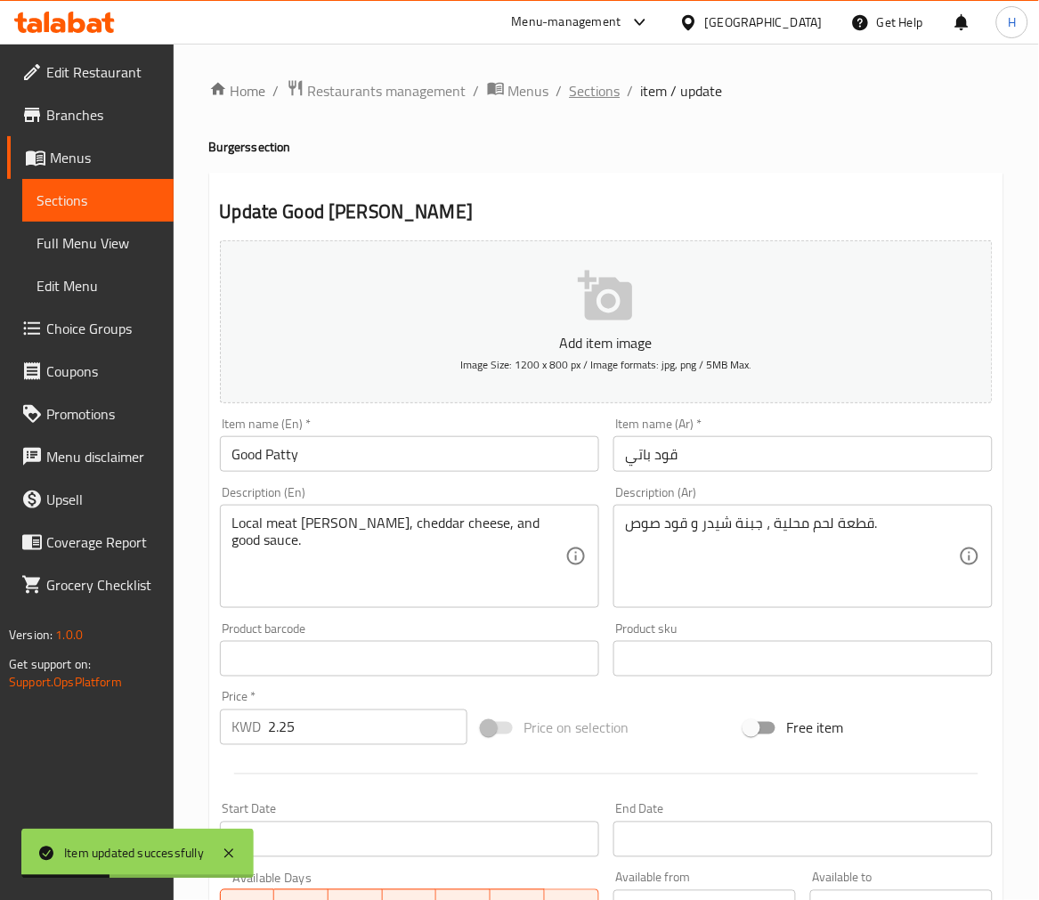
click at [590, 95] on span "Sections" at bounding box center [595, 90] width 51 height 21
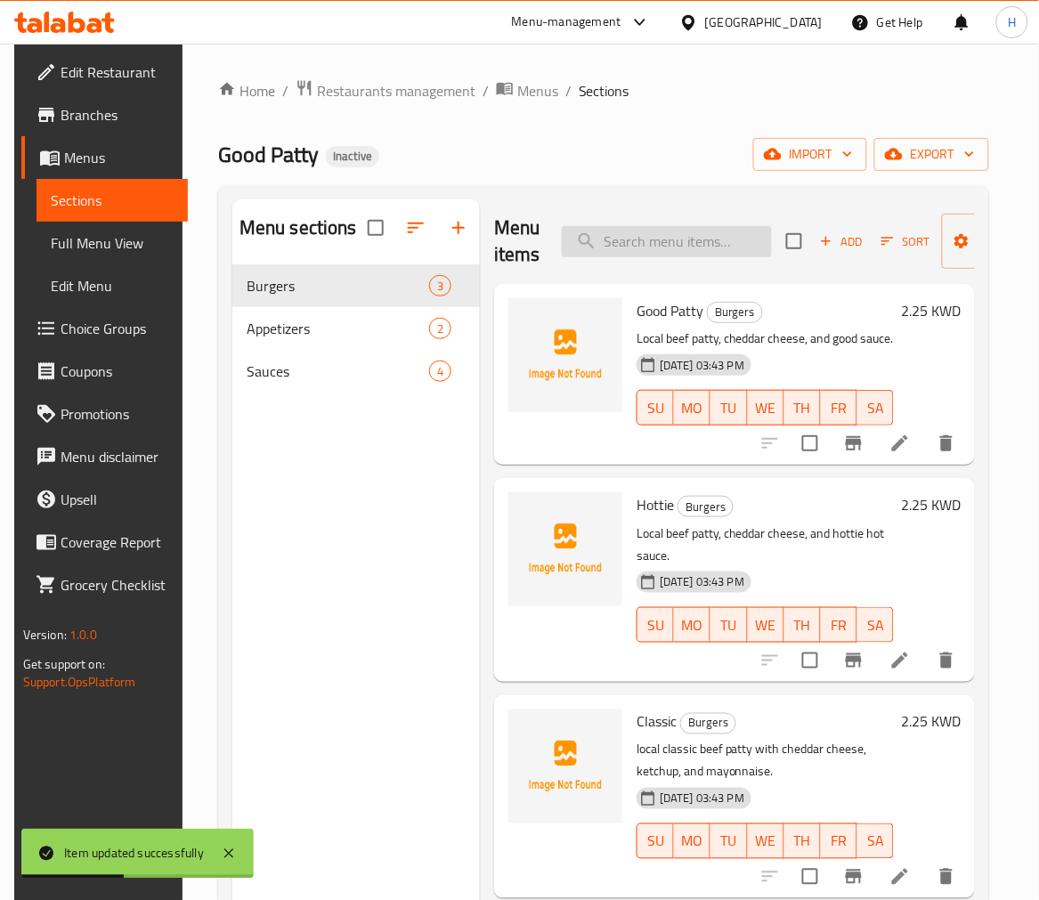
click at [669, 233] on input "search" at bounding box center [667, 241] width 210 height 31
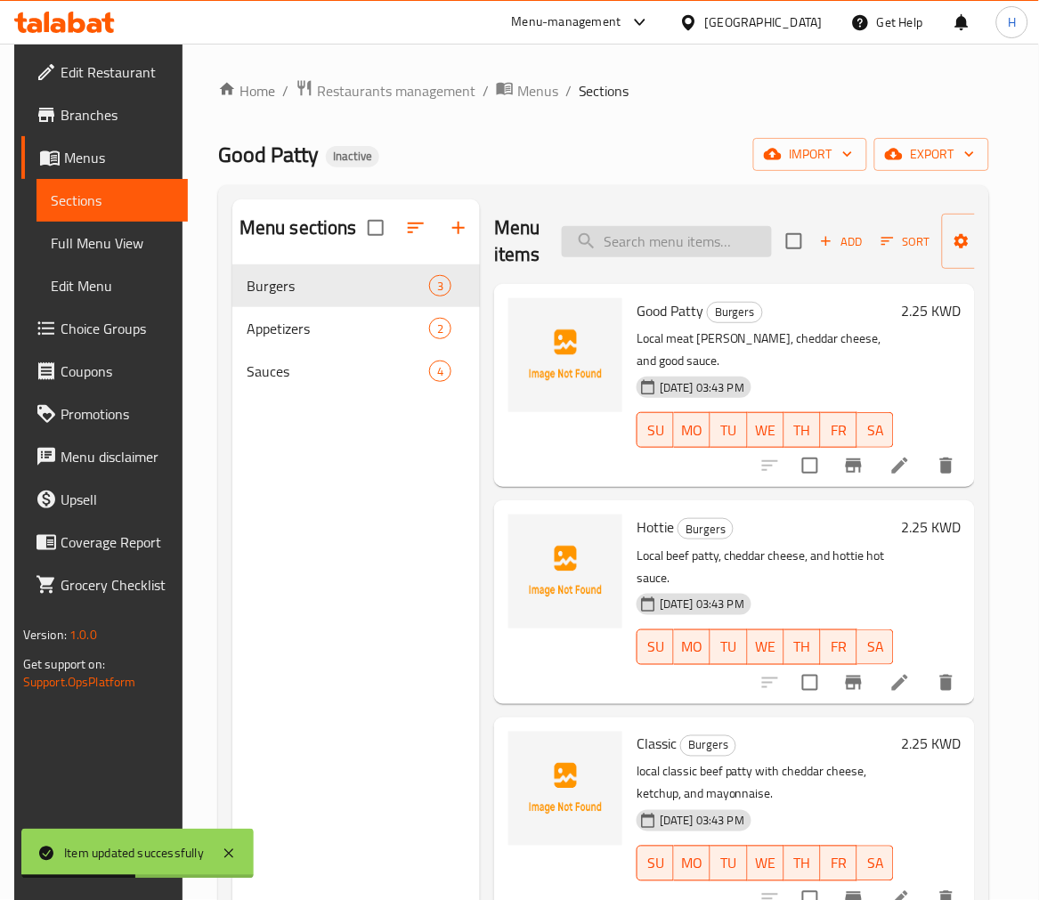
paste input "Hottie"
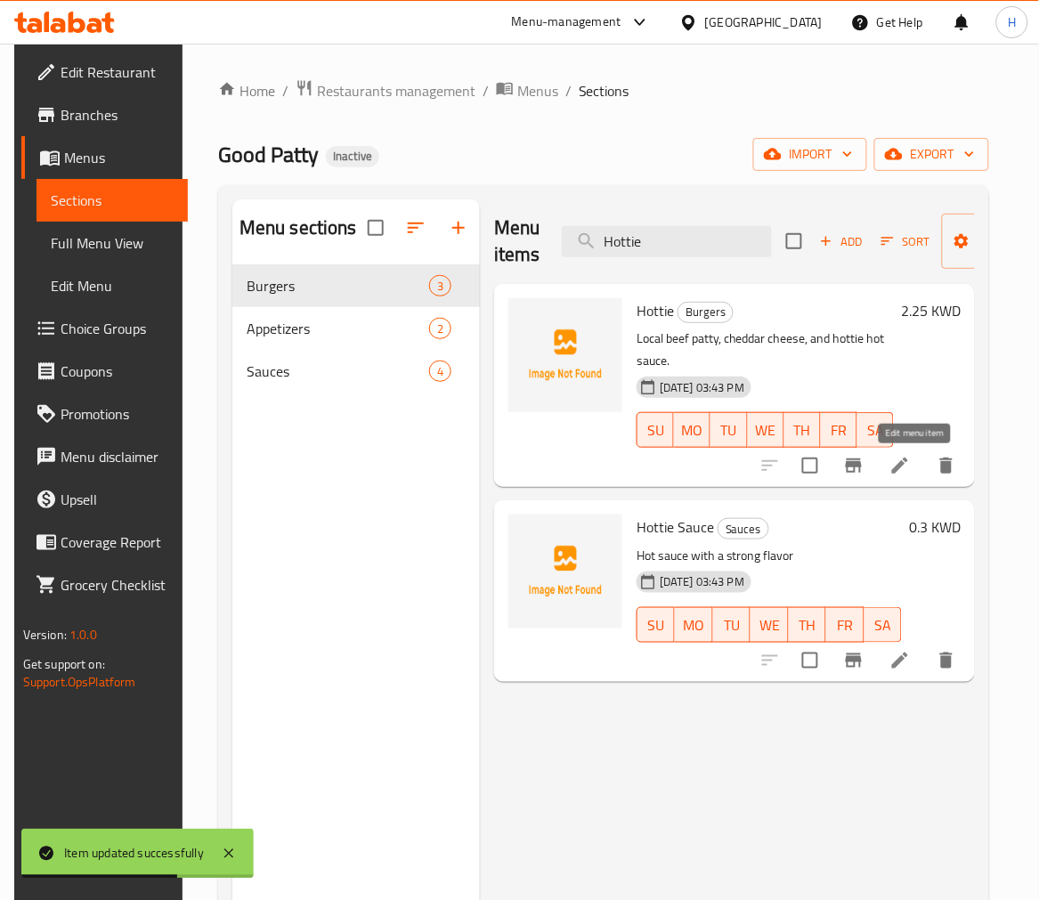
type input "Hottie"
click at [911, 458] on icon at bounding box center [899, 465] width 21 height 21
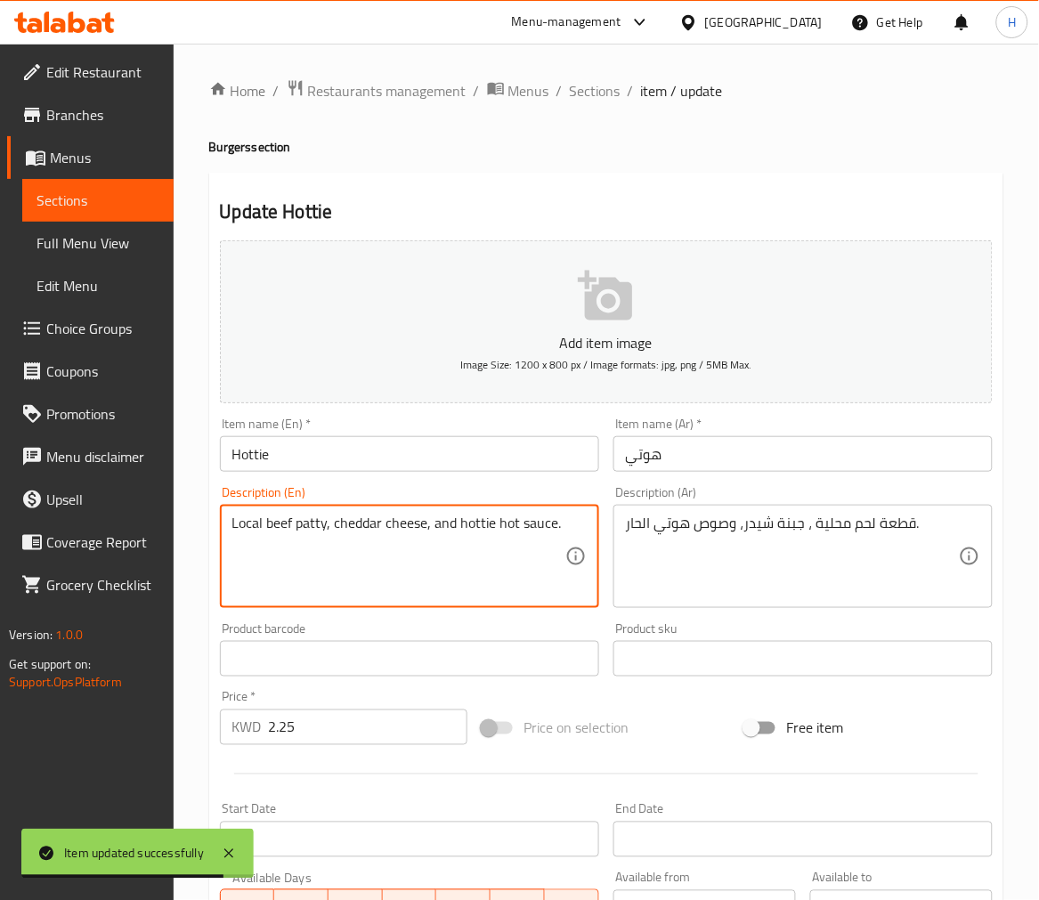
click at [271, 521] on textarea "Local beef patty, cheddar cheese, and hottie hot sauce." at bounding box center [398, 556] width 333 height 85
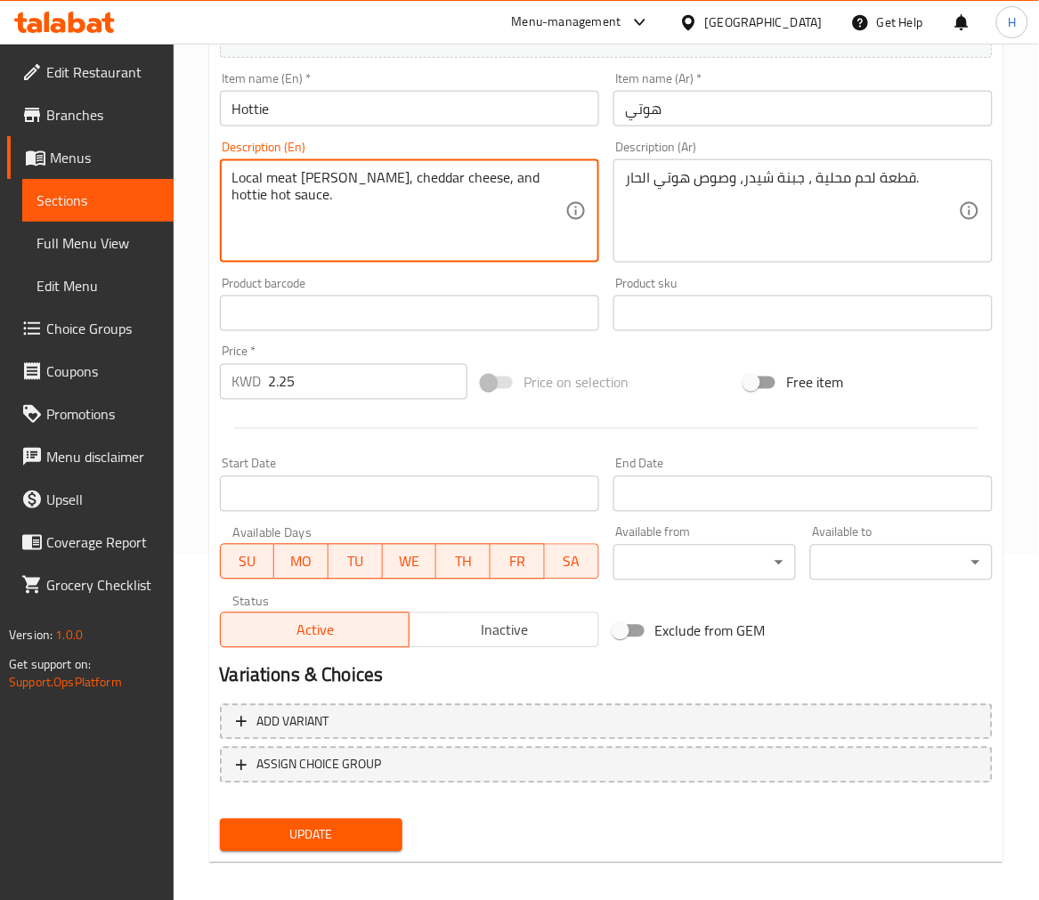
scroll to position [354, 0]
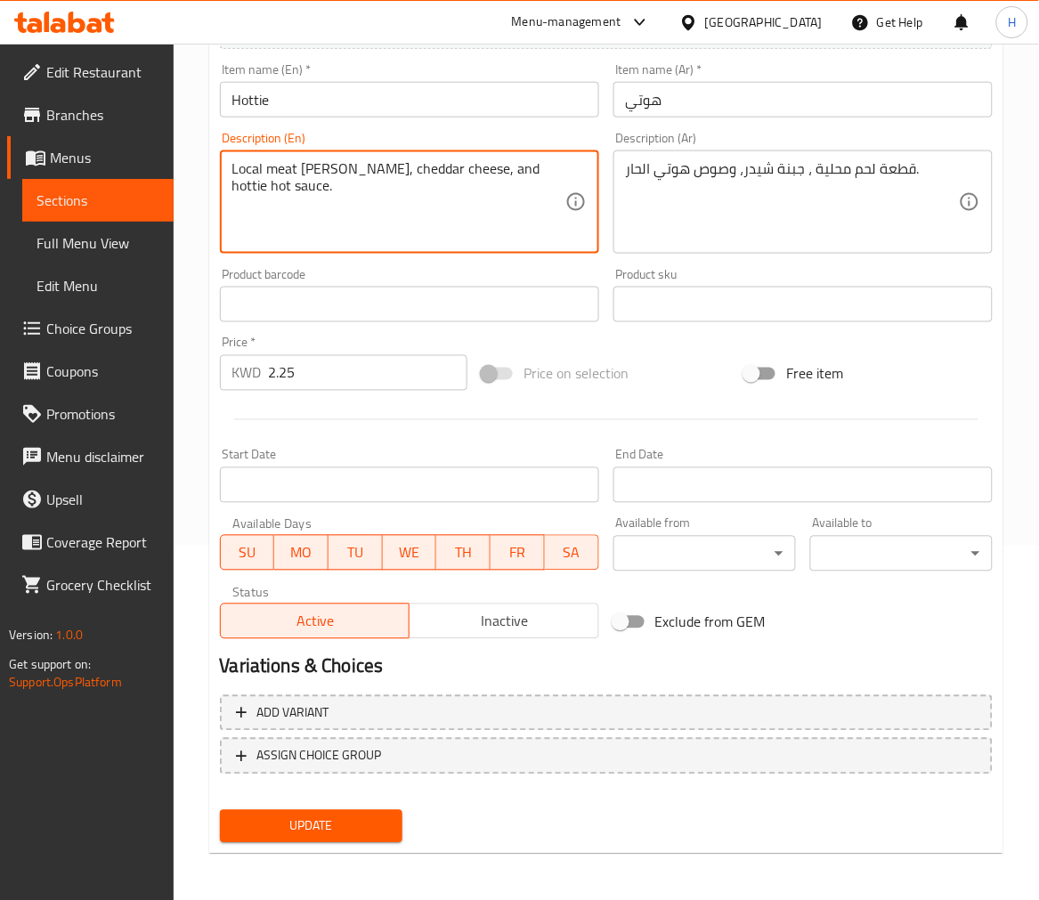
type textarea "Local meat patty, cheddar cheese, and hottie hot sauce."
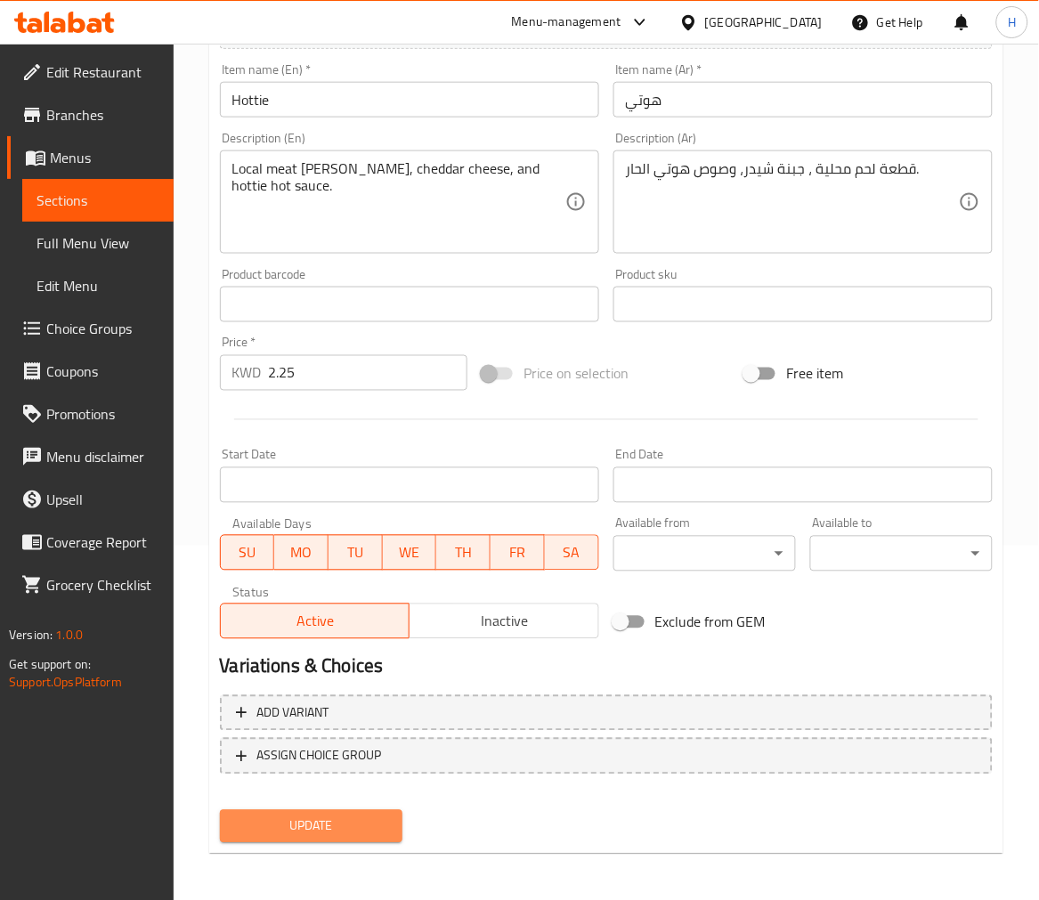
click at [322, 822] on span "Update" at bounding box center [311, 826] width 154 height 22
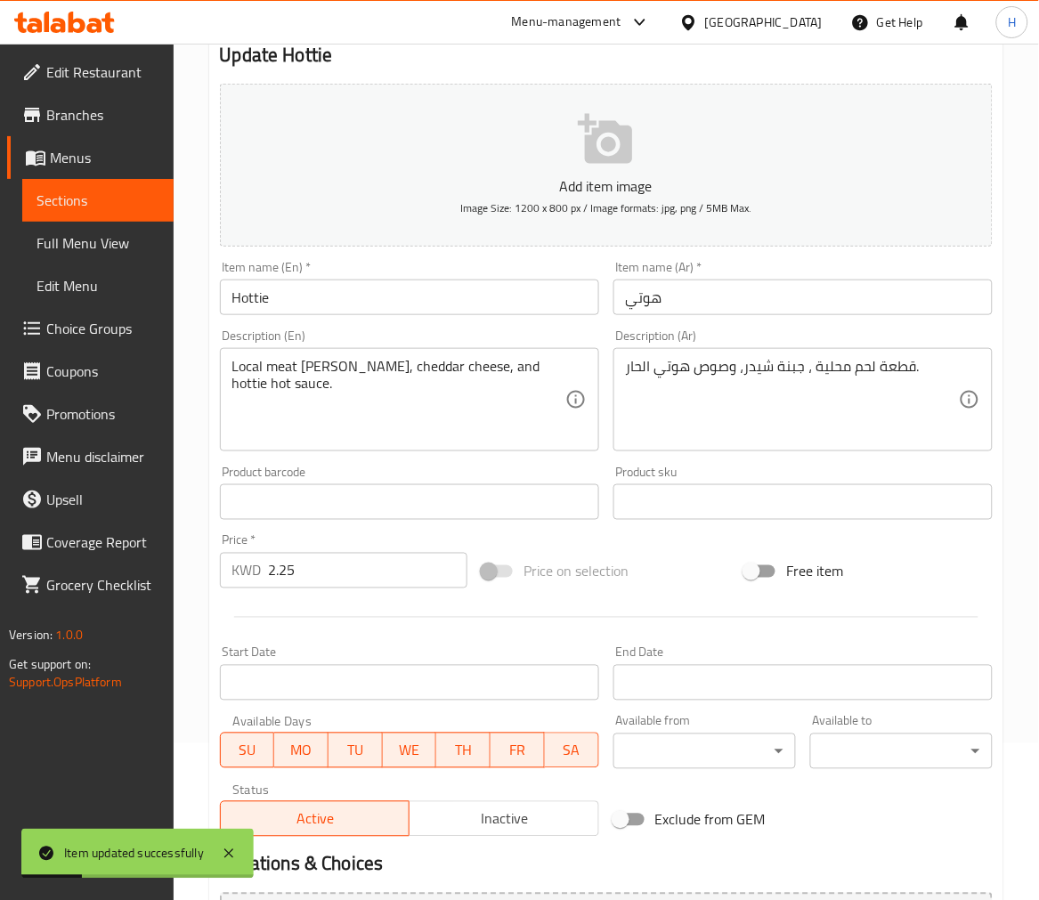
scroll to position [0, 0]
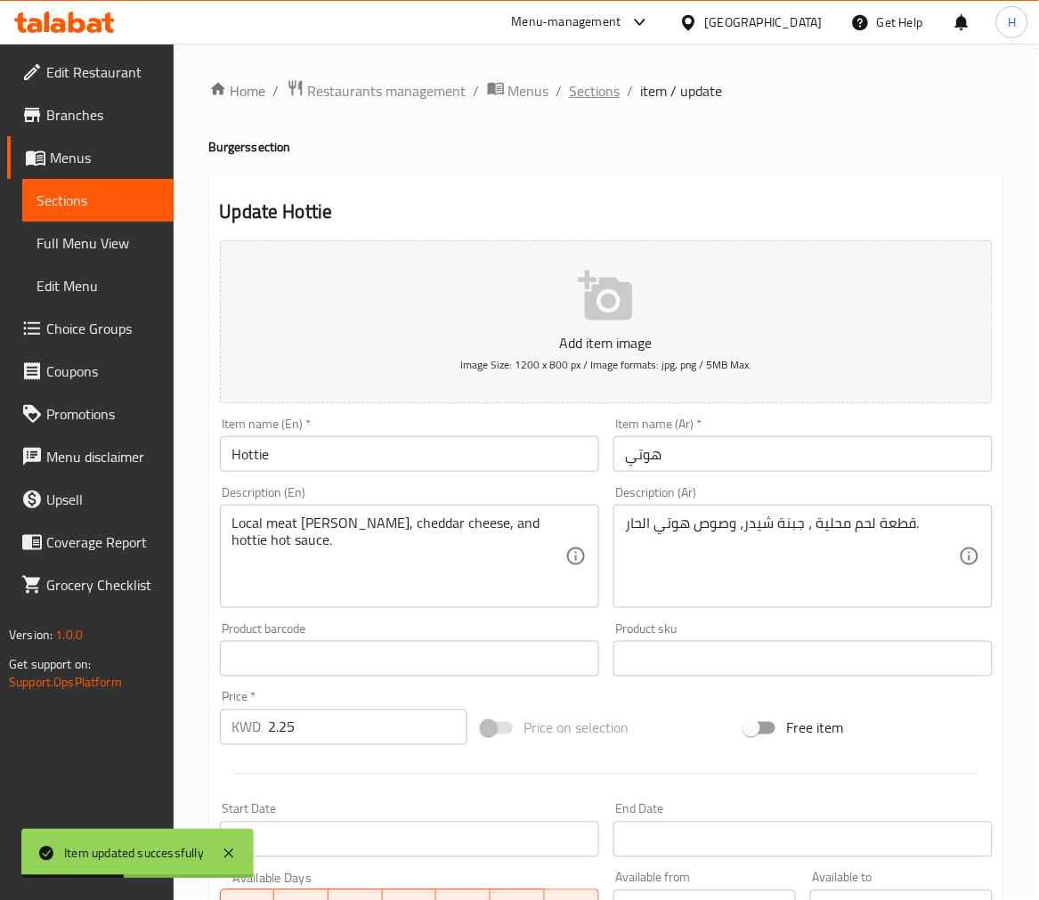
click at [593, 91] on span "Sections" at bounding box center [595, 90] width 51 height 21
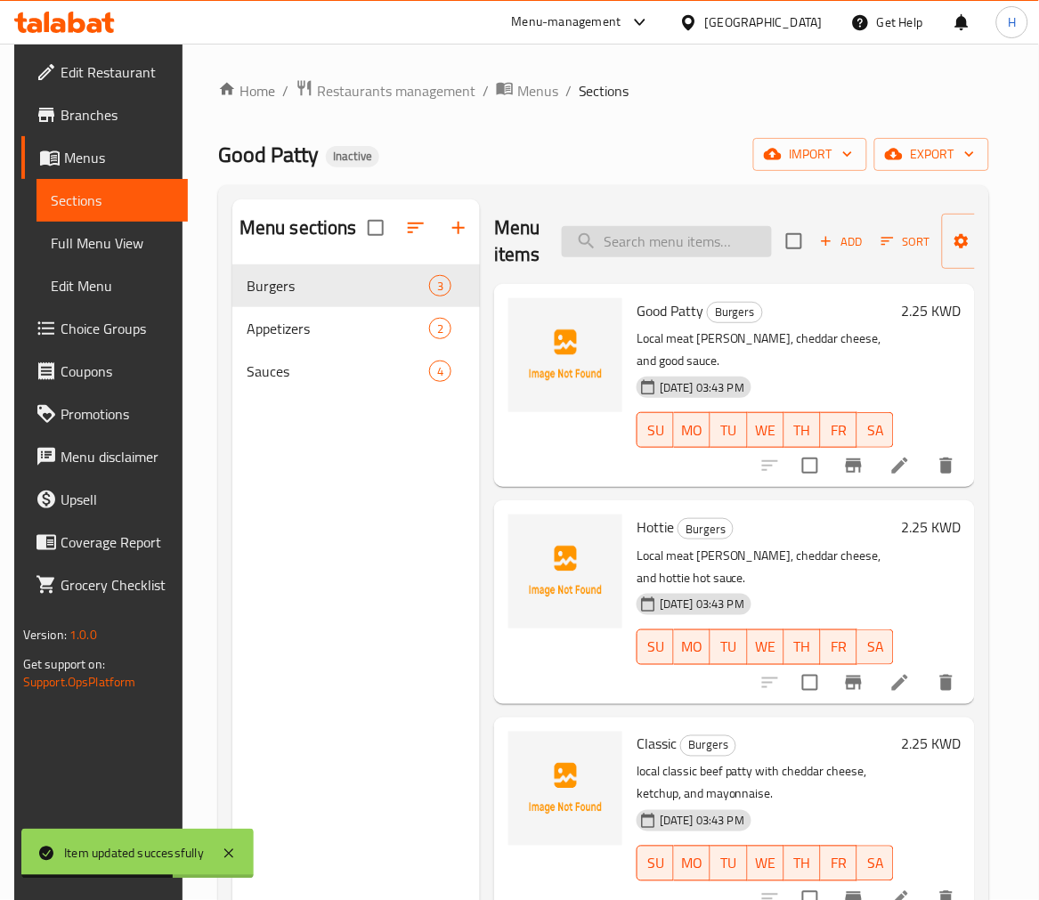
click at [716, 243] on input "search" at bounding box center [667, 241] width 210 height 31
paste input "Classic"
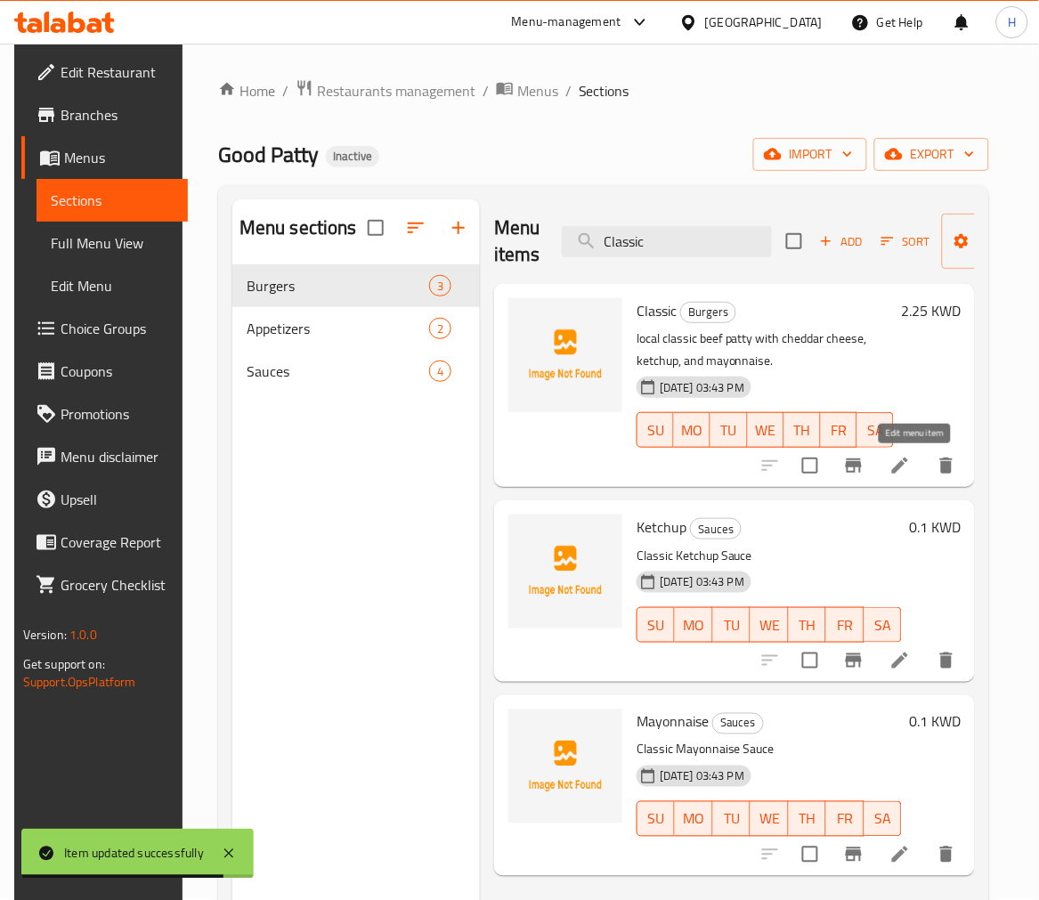
type input "Classic"
click at [911, 459] on icon at bounding box center [899, 465] width 21 height 21
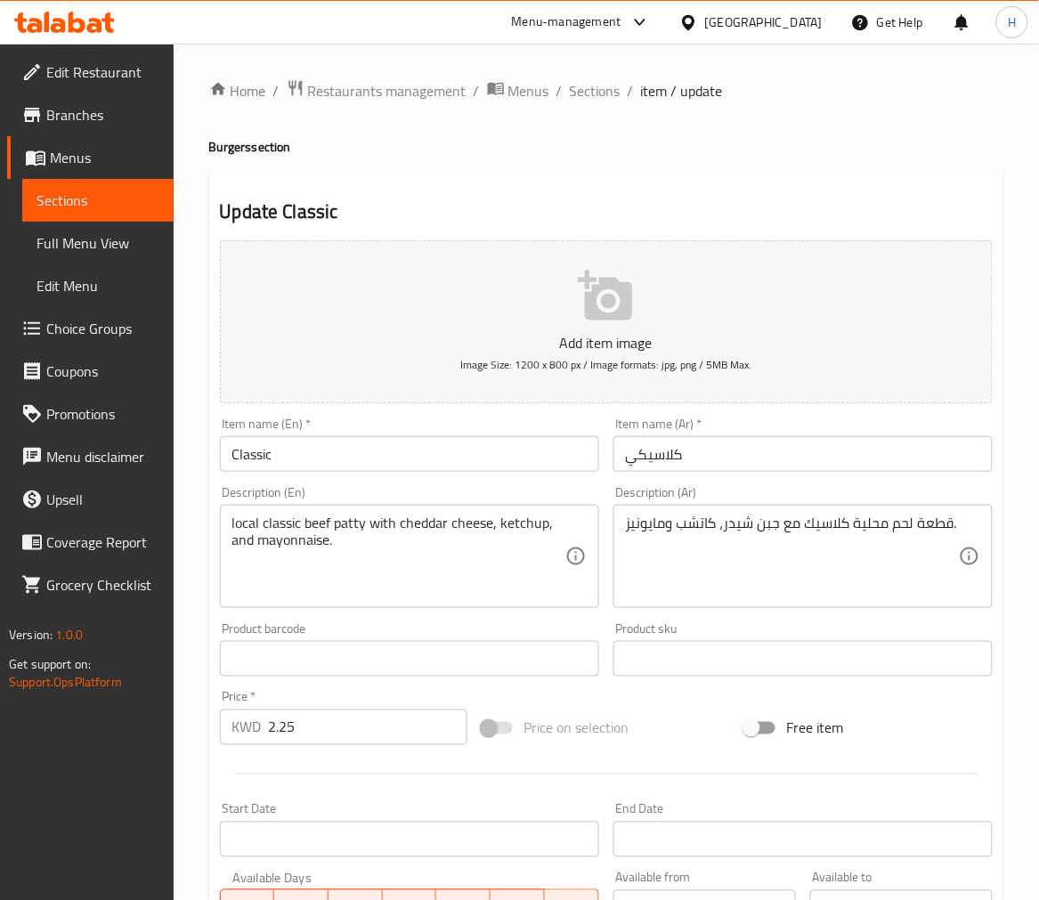
click at [312, 525] on textarea "local classic beef patty with cheddar cheese, ketchup, and mayonnaise." at bounding box center [398, 556] width 333 height 85
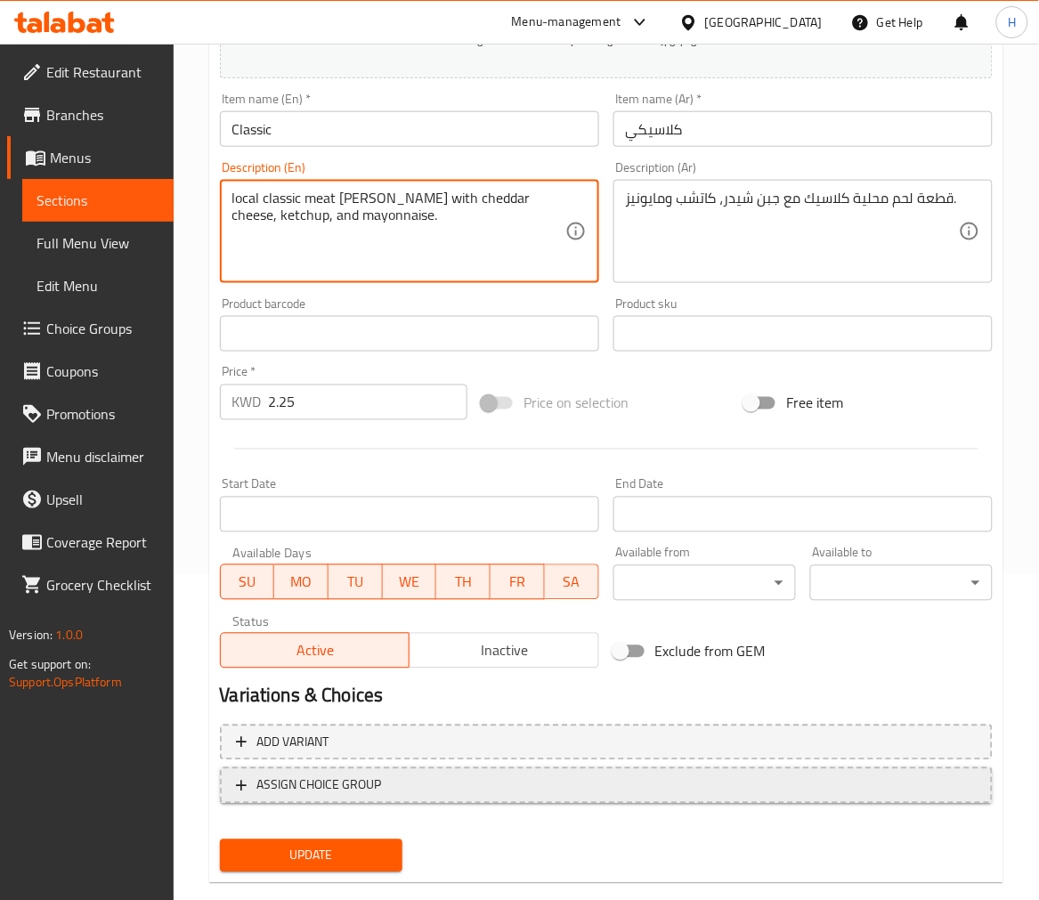
scroll to position [329, 0]
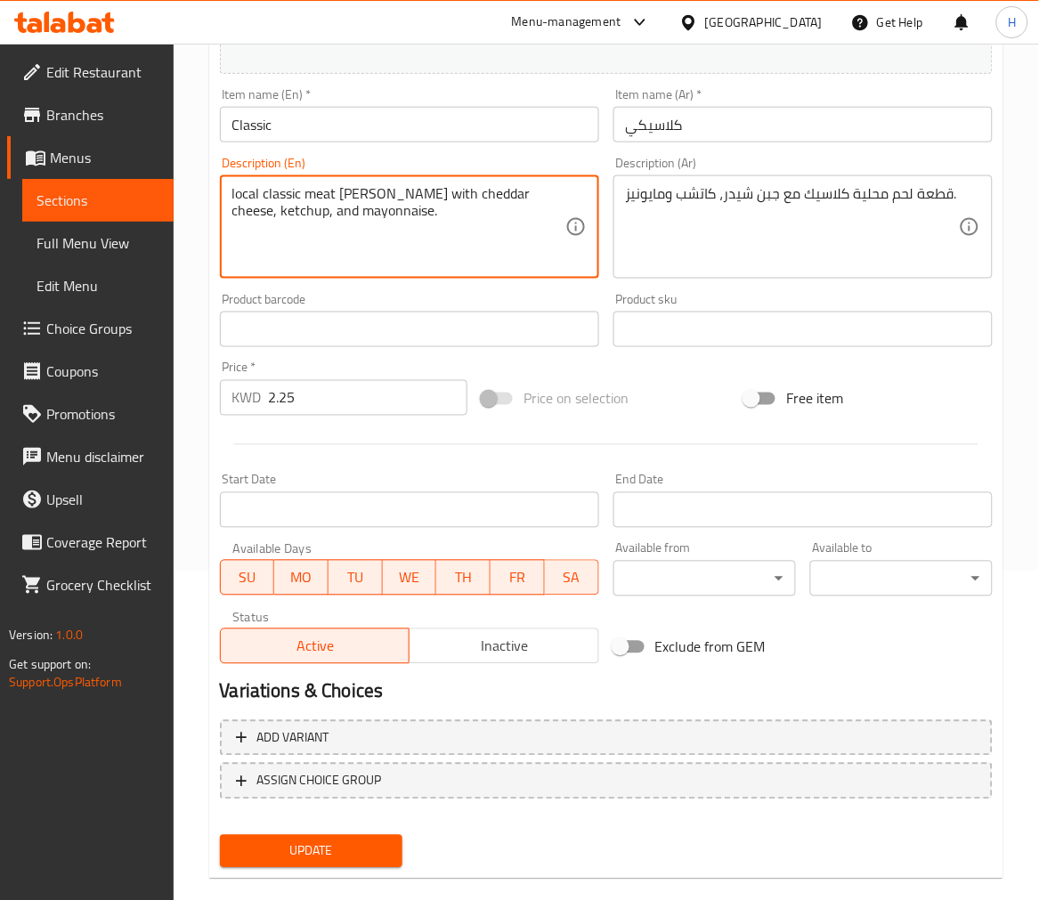
type textarea "local classic meat patty with cheddar cheese, ketchup, and mayonnaise."
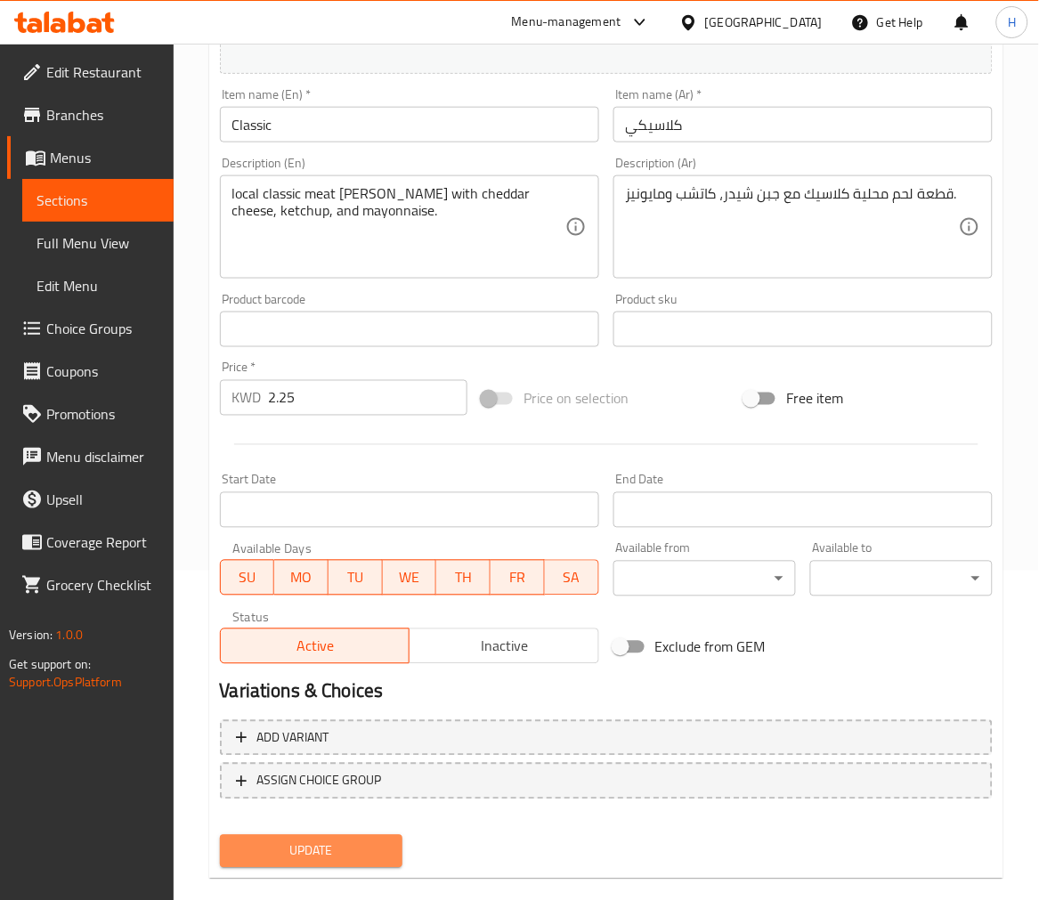
click at [358, 840] on span "Update" at bounding box center [311, 851] width 154 height 22
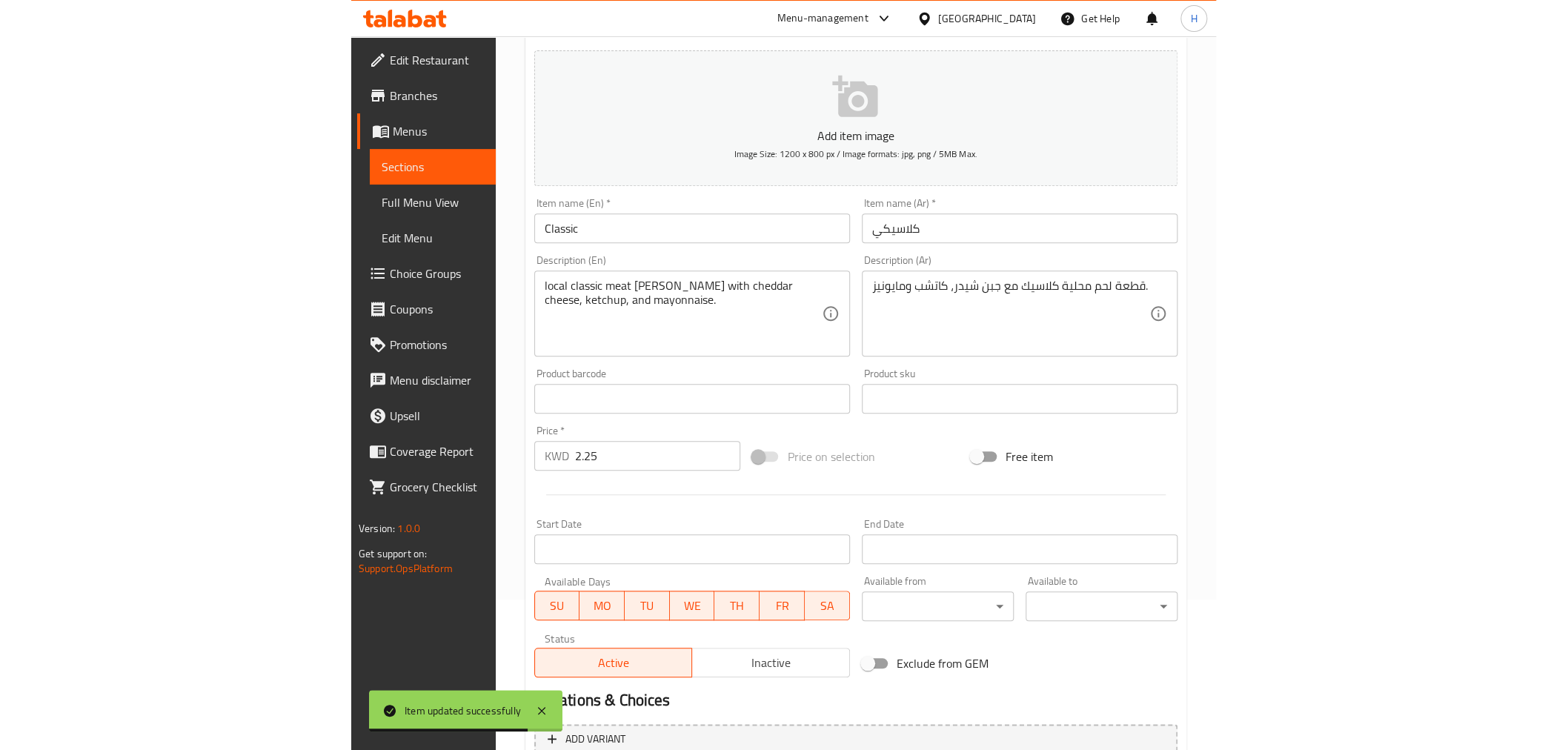
scroll to position [0, 0]
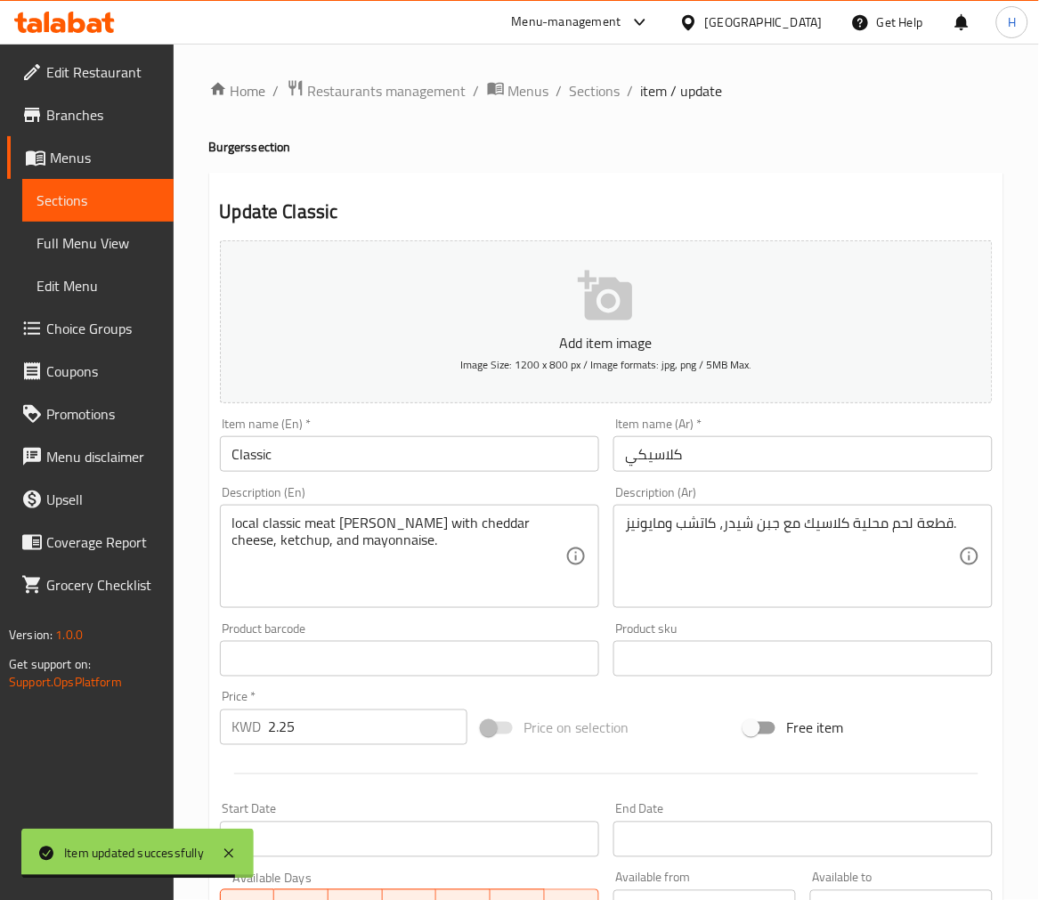
click at [593, 98] on span "Sections" at bounding box center [595, 90] width 51 height 21
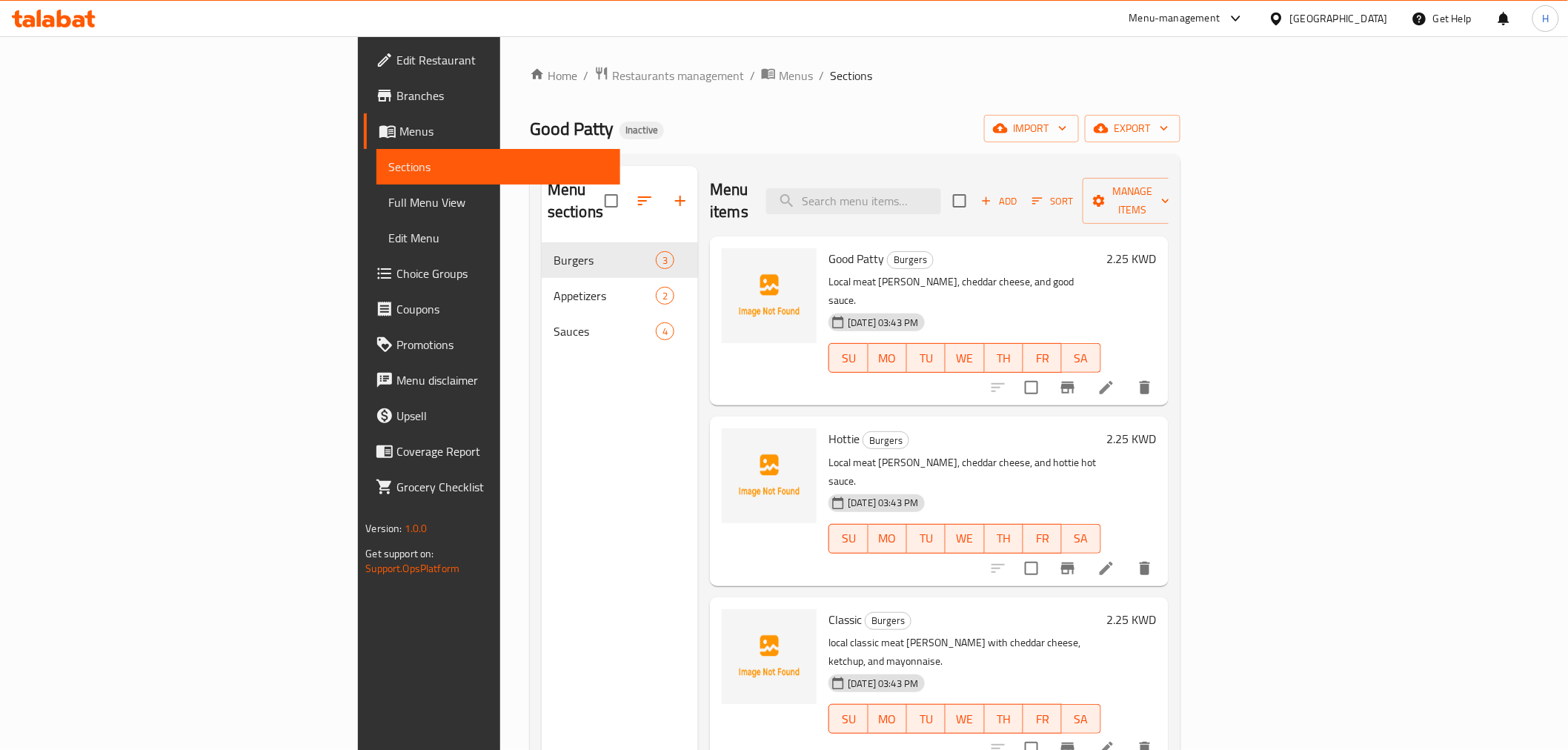
drag, startPoint x: 72, startPoint y: 200, endPoint x: 567, endPoint y: 0, distance: 533.9
click at [388, 200] on span "Full Menu View" at bounding box center [497, 201] width 219 height 17
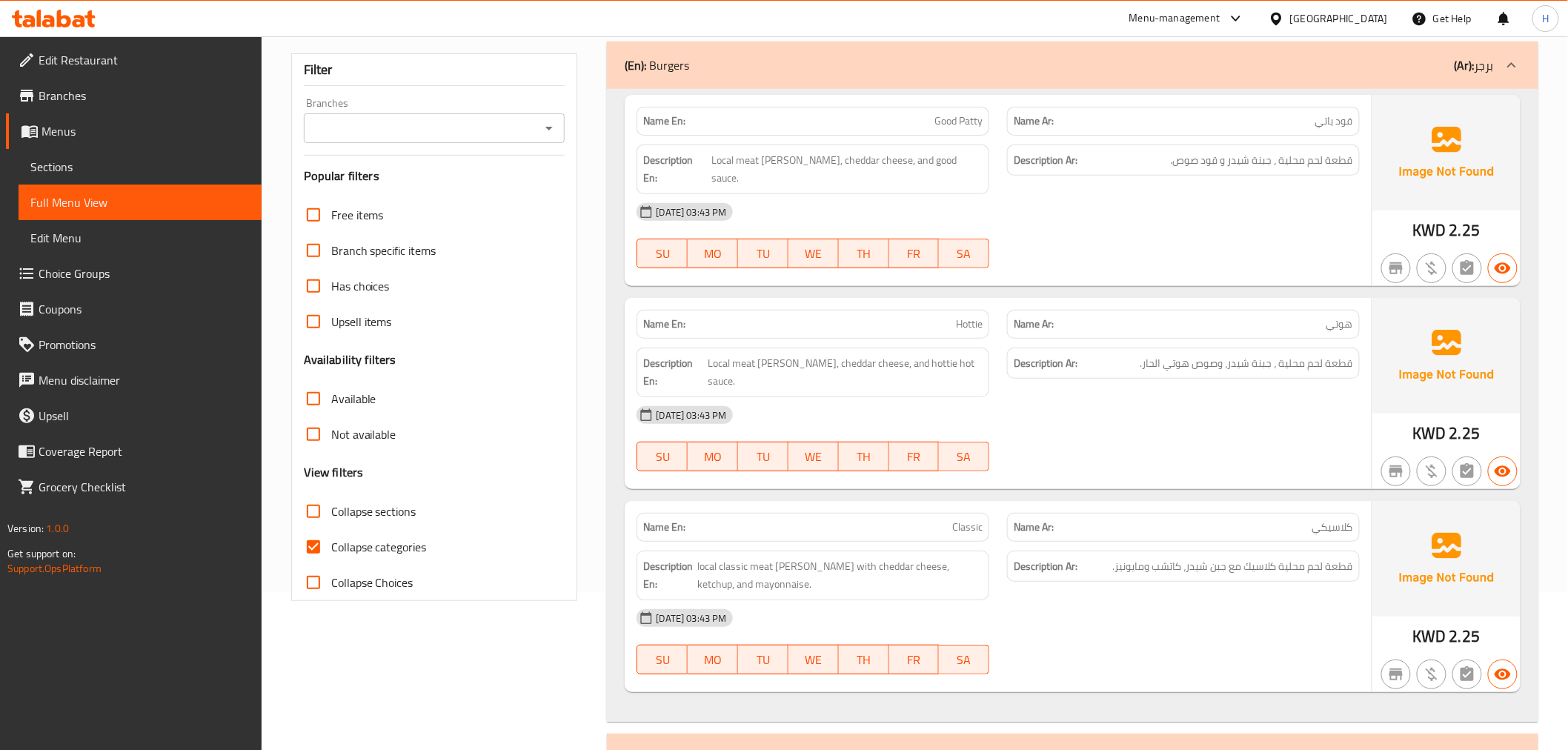
scroll to position [165, 0]
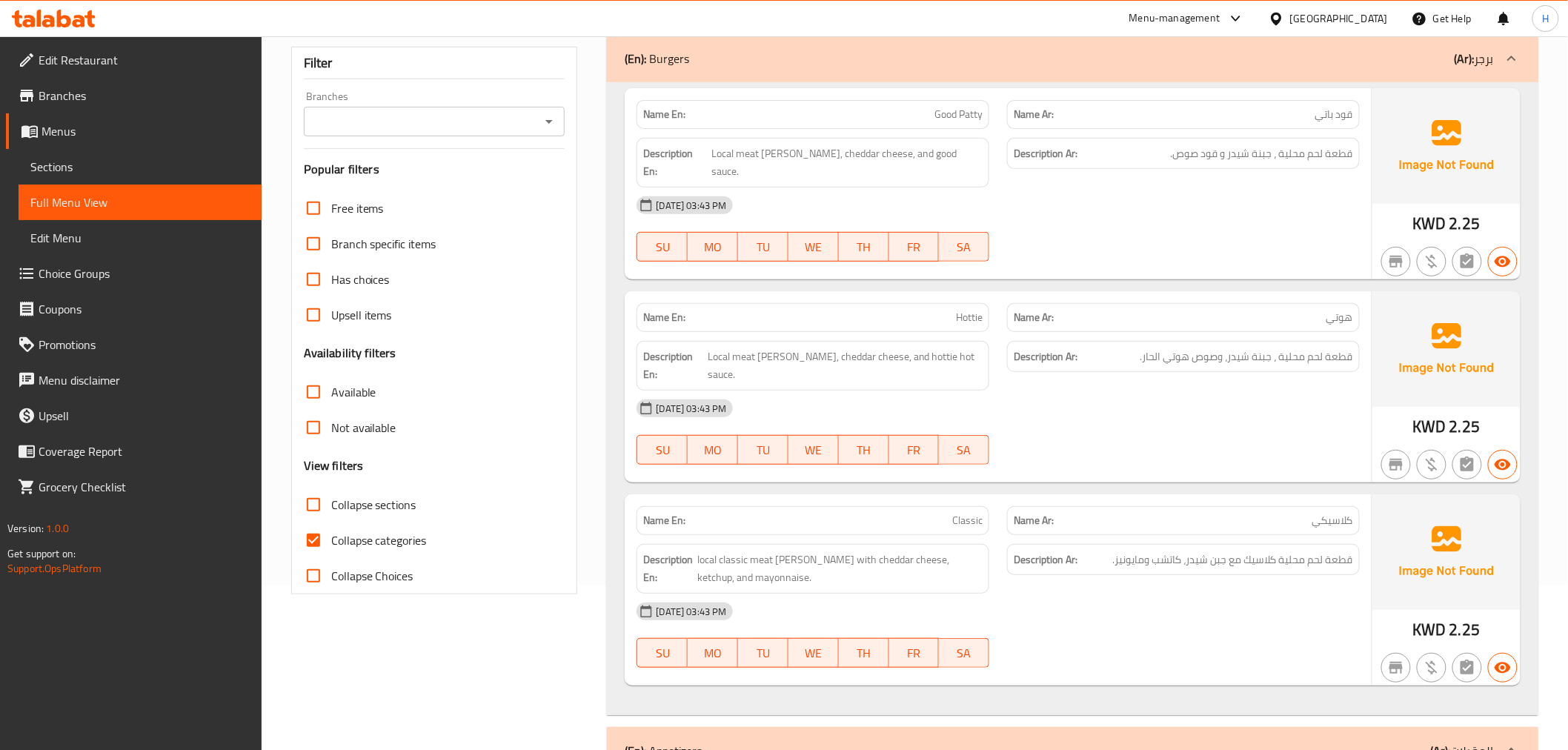
click at [321, 537] on input "Collapse categories" at bounding box center [313, 540] width 36 height 36
checkbox input "false"
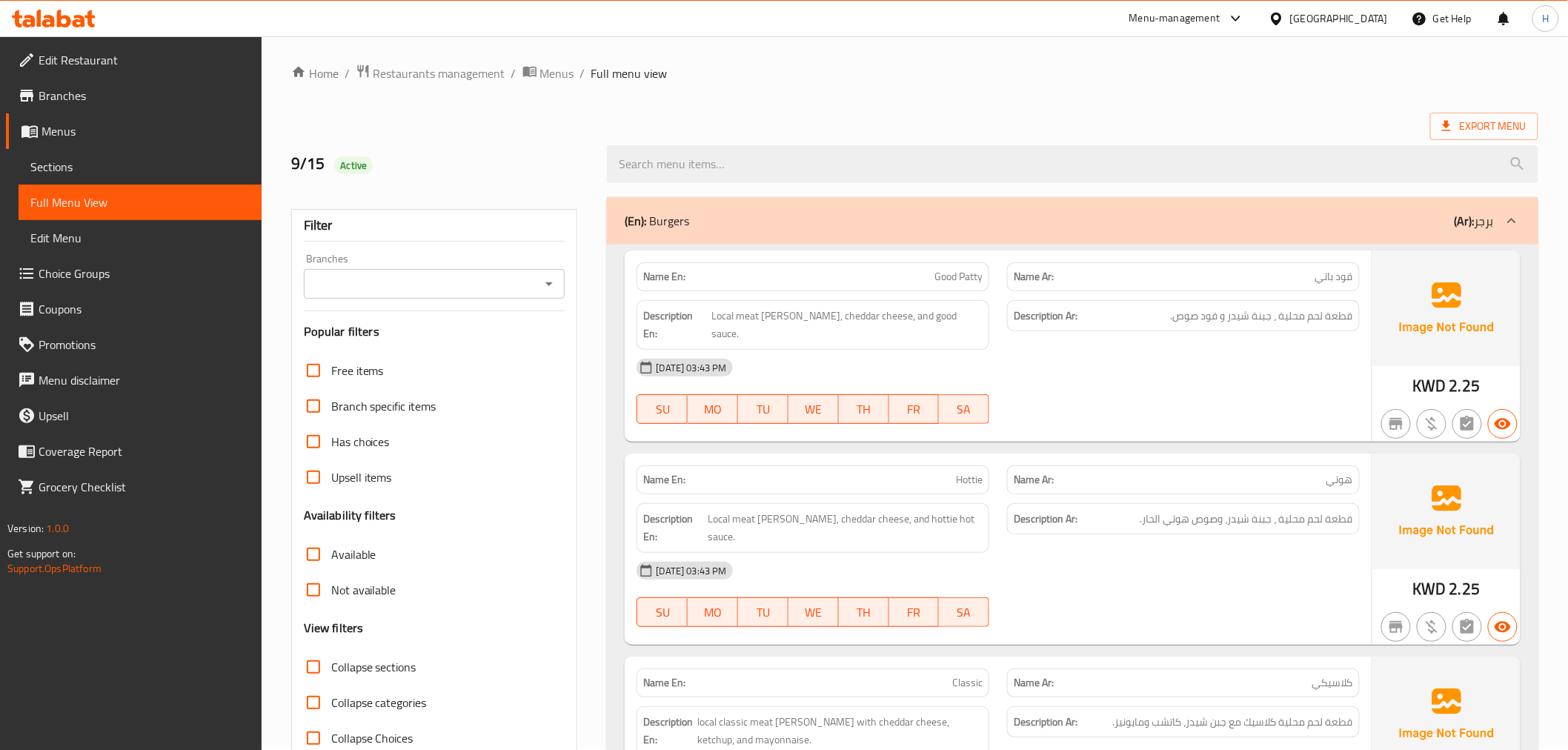
scroll to position [0, 0]
